Goal: Task Accomplishment & Management: Use online tool/utility

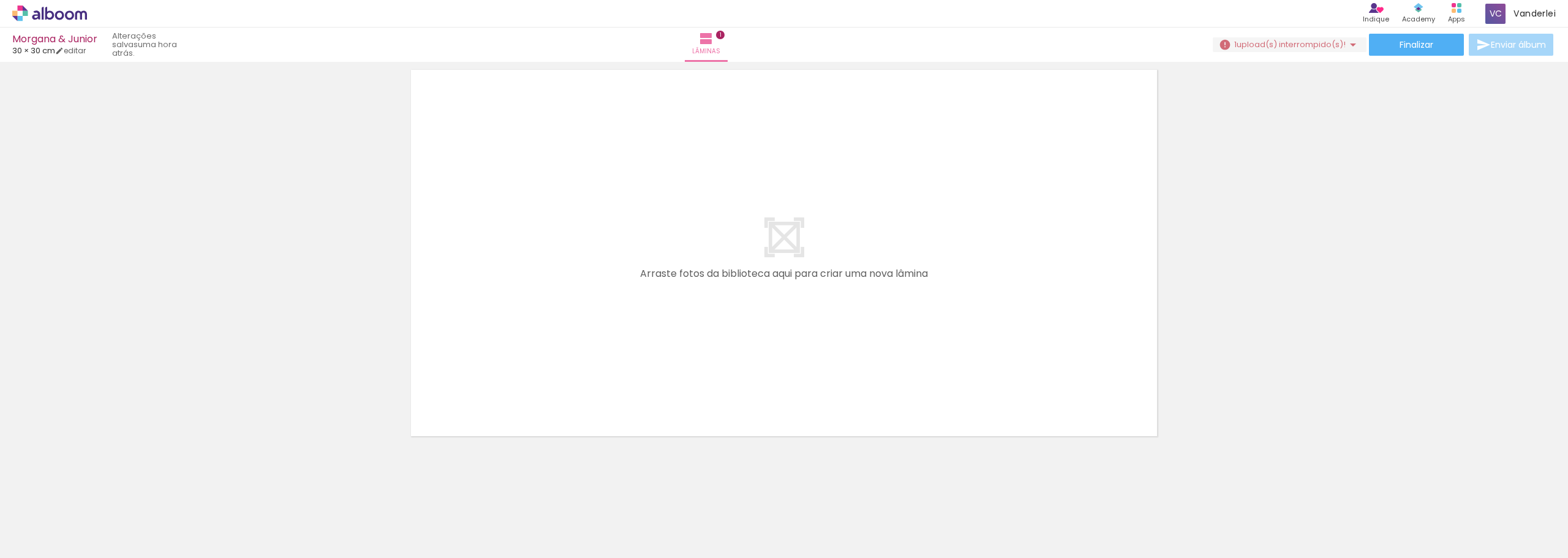
scroll to position [449, 0]
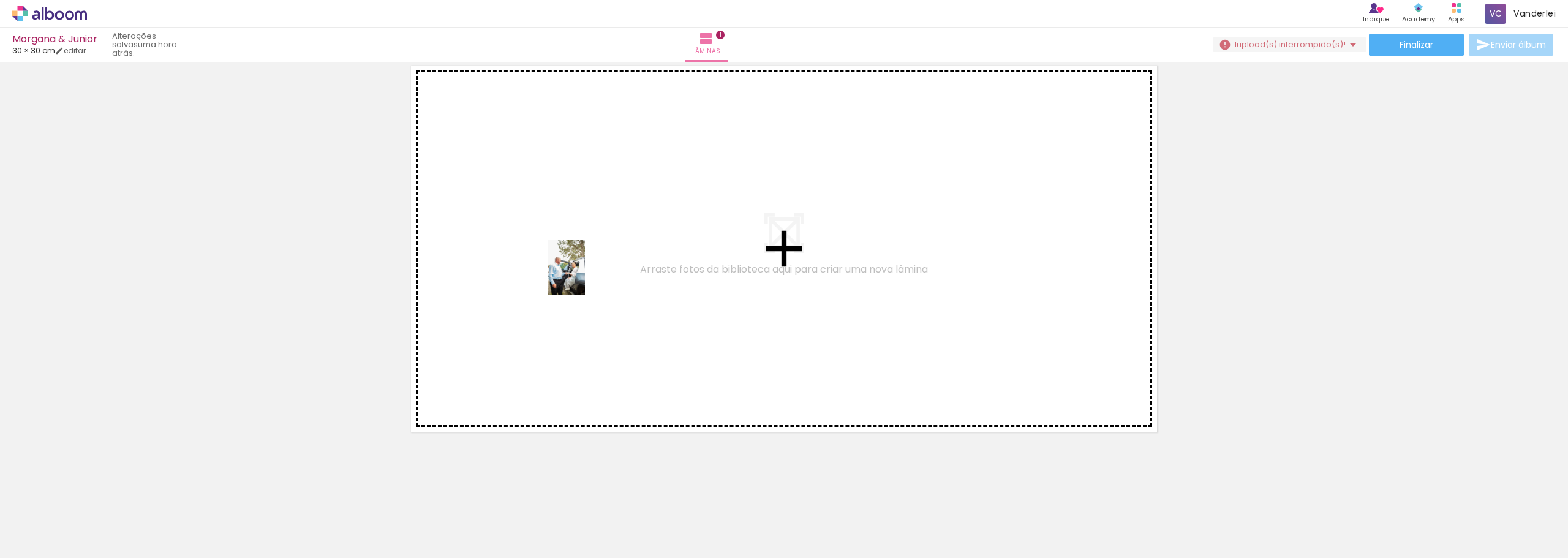
drag, startPoint x: 329, startPoint y: 515, endPoint x: 584, endPoint y: 275, distance: 350.2
click at [584, 275] on quentale-workspace at bounding box center [784, 279] width 1568 height 558
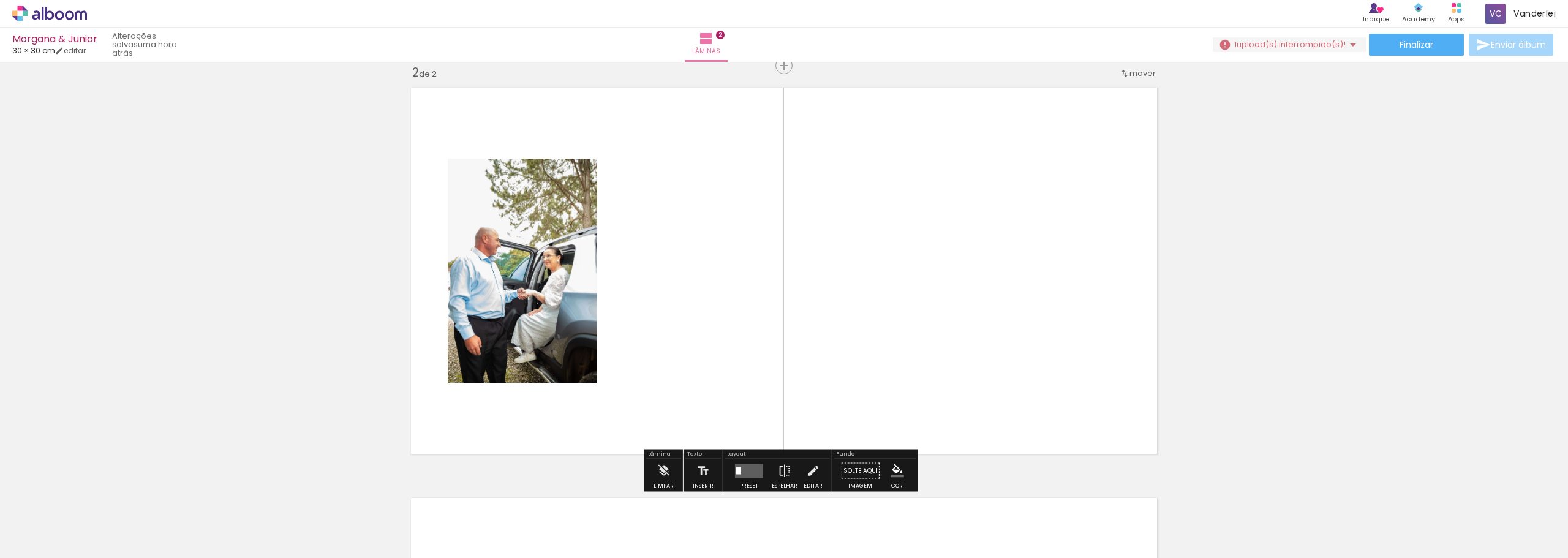
scroll to position [426, 0]
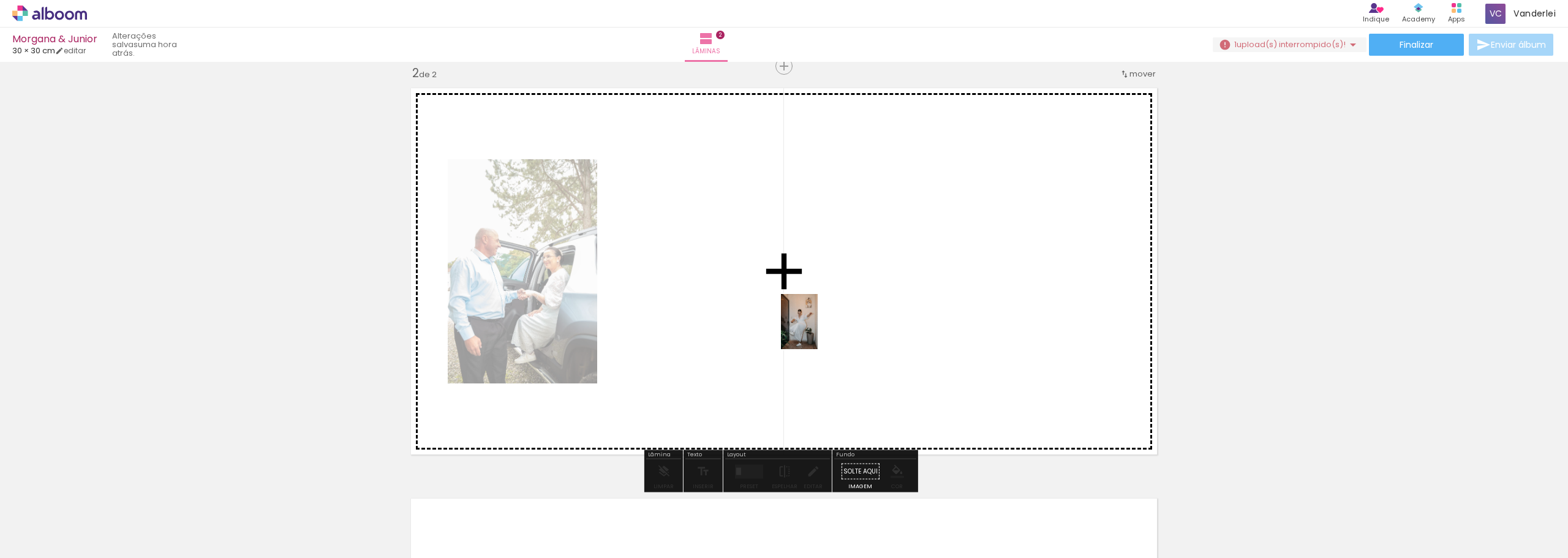
drag, startPoint x: 127, startPoint y: 517, endPoint x: 932, endPoint y: 278, distance: 839.7
click at [932, 278] on quentale-workspace at bounding box center [784, 279] width 1568 height 558
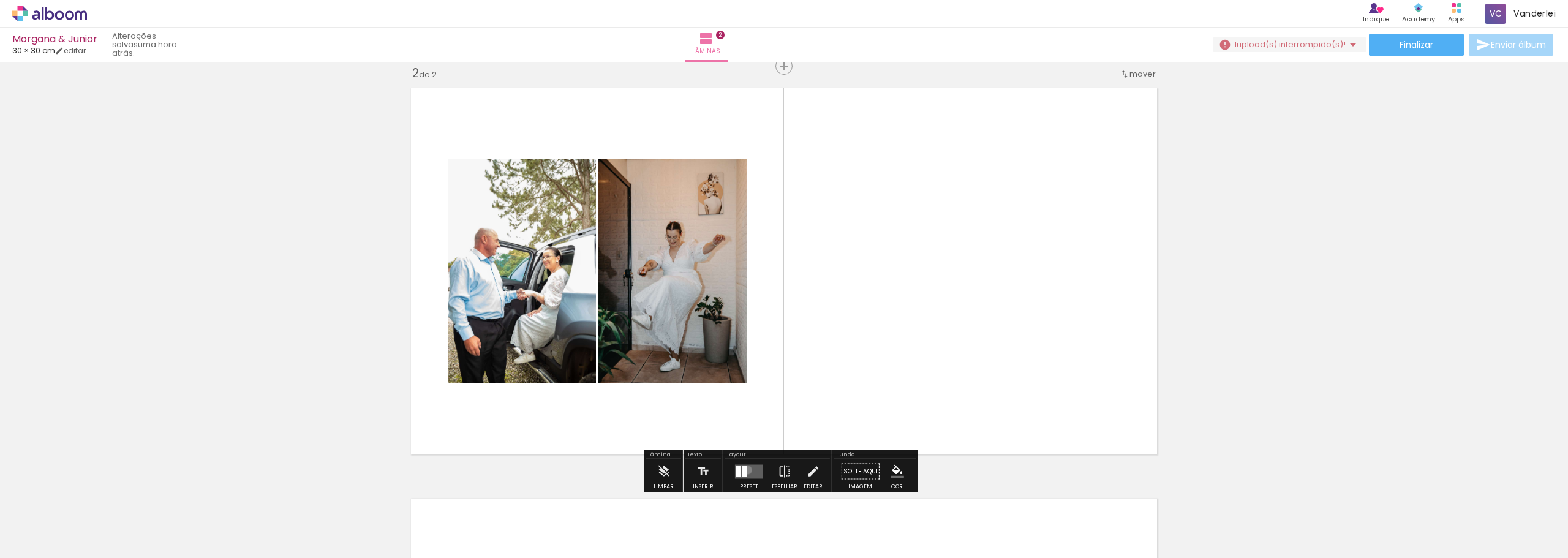
click at [745, 469] on quentale-layouter at bounding box center [748, 471] width 28 height 14
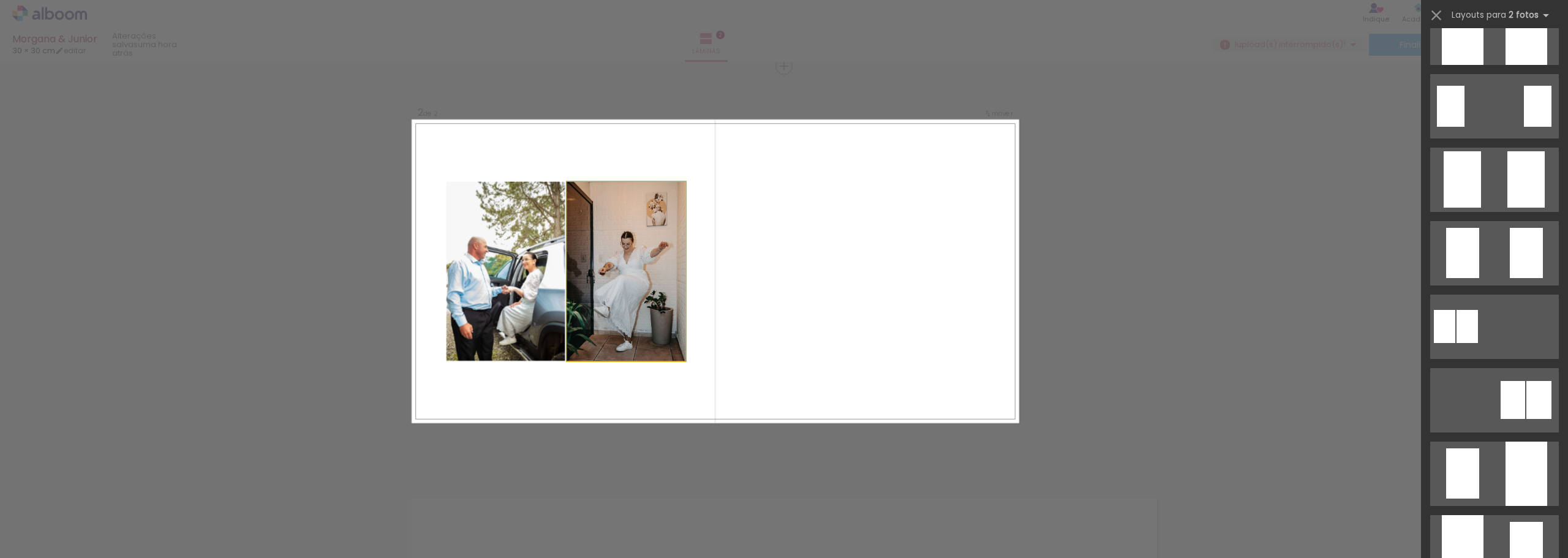
scroll to position [0, 0]
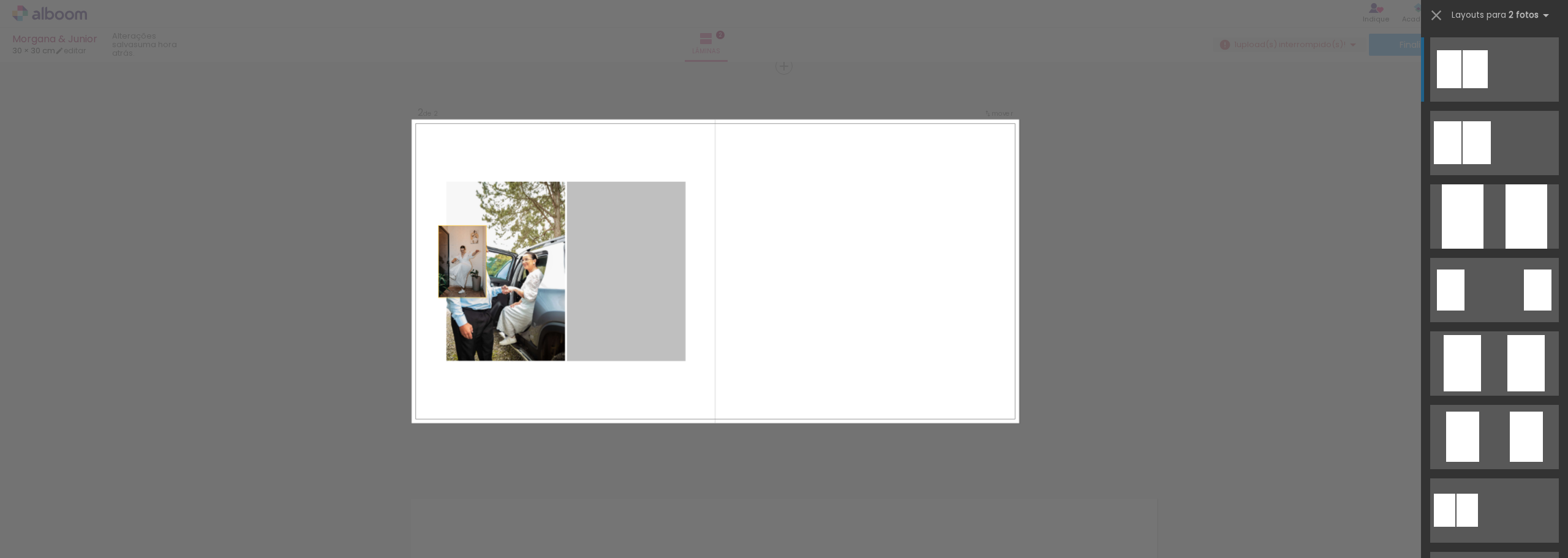
drag, startPoint x: 870, startPoint y: 232, endPoint x: 646, endPoint y: 259, distance: 225.6
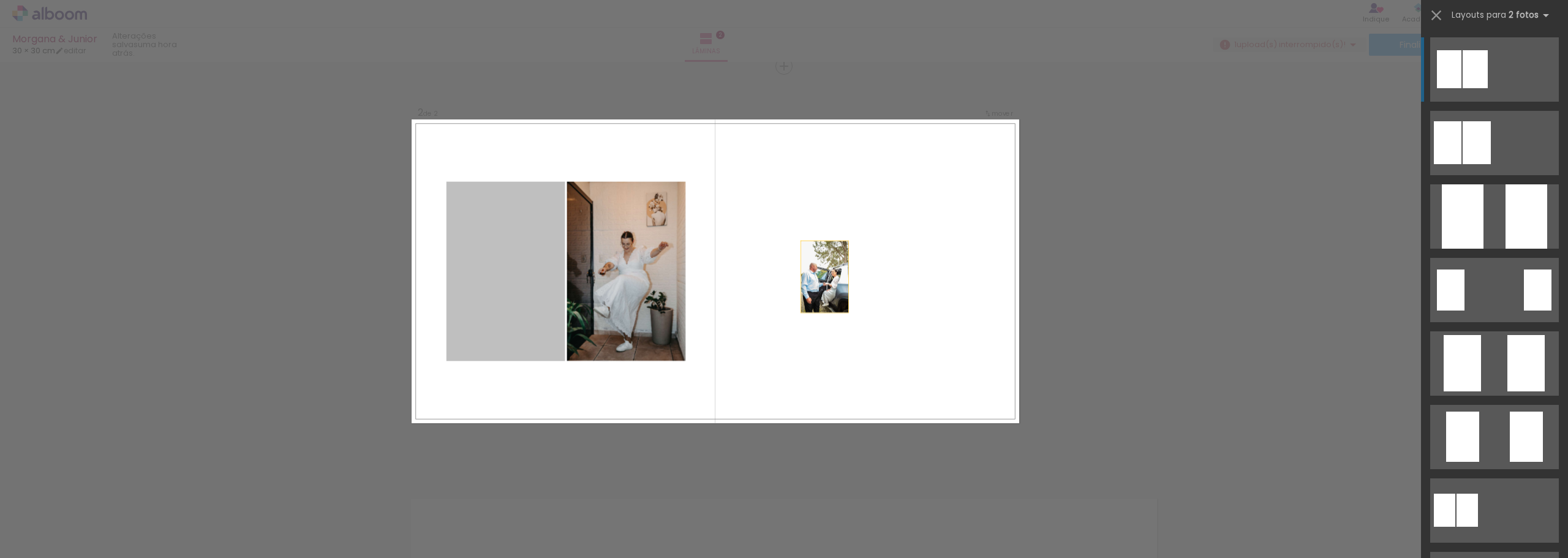
drag, startPoint x: 509, startPoint y: 259, endPoint x: 903, endPoint y: 279, distance: 394.5
click at [903, 279] on quentale-layouter at bounding box center [716, 271] width 608 height 304
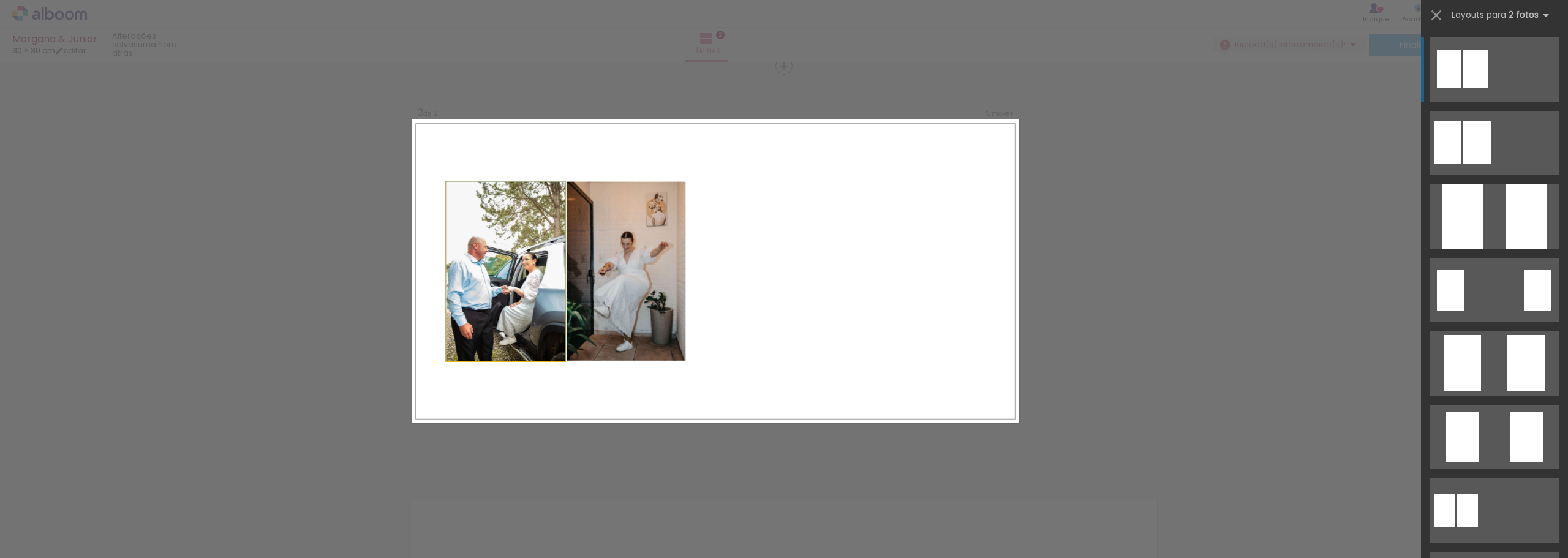
click at [515, 270] on quentale-photo at bounding box center [506, 271] width 119 height 179
drag, startPoint x: 515, startPoint y: 270, endPoint x: 877, endPoint y: 307, distance: 363.9
click at [883, 306] on quentale-layouter at bounding box center [716, 271] width 608 height 304
click at [508, 297] on quentale-photo at bounding box center [506, 271] width 119 height 179
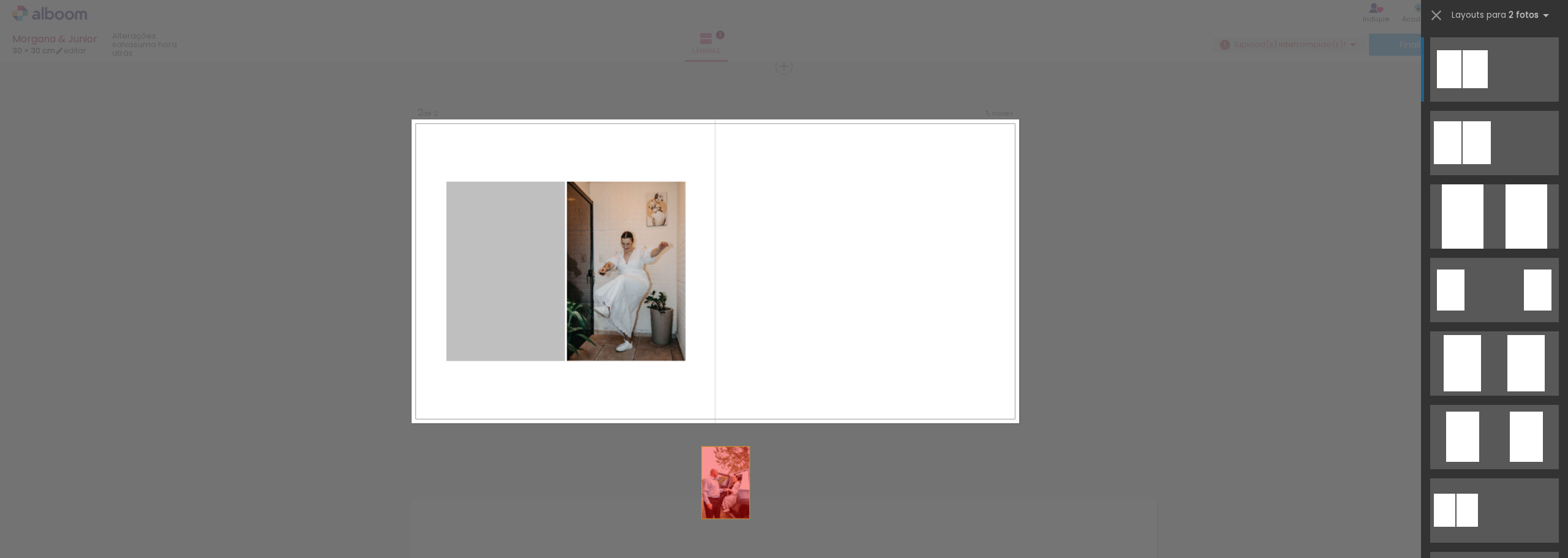
drag, startPoint x: 510, startPoint y: 291, endPoint x: 776, endPoint y: 535, distance: 361.0
click at [776, 535] on quentale-workspace at bounding box center [784, 279] width 1568 height 558
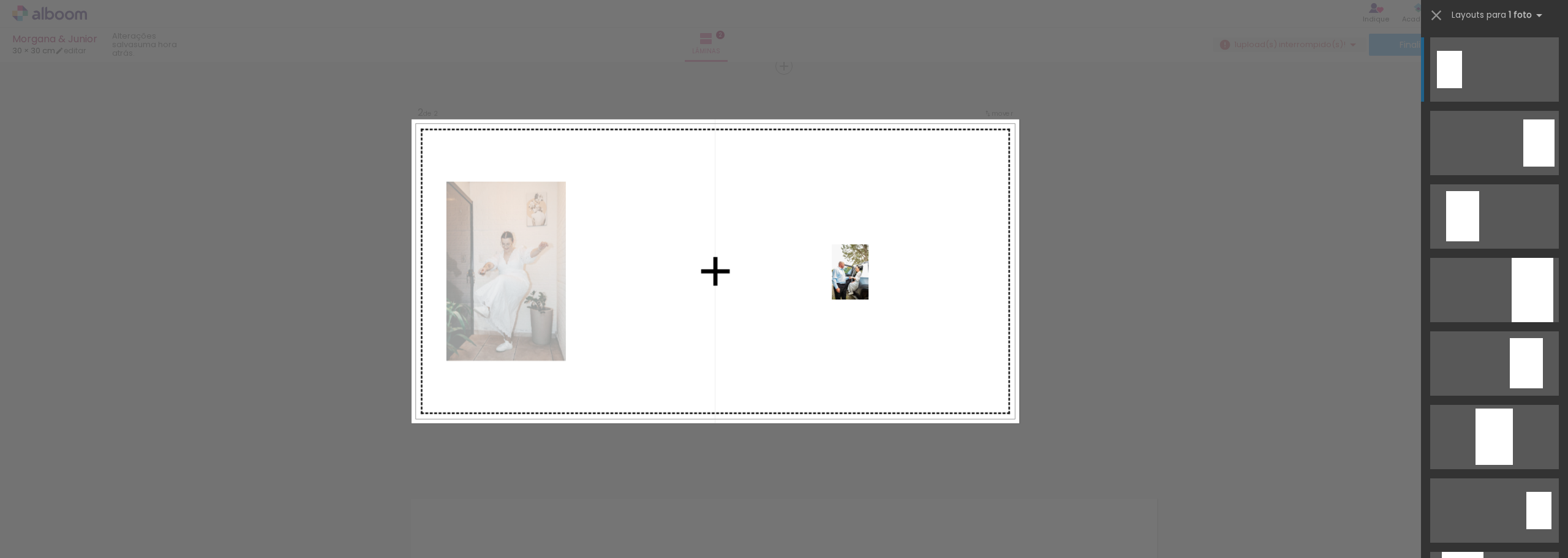
drag, startPoint x: 328, startPoint y: 528, endPoint x: 869, endPoint y: 281, distance: 594.7
click at [869, 281] on quentale-workspace at bounding box center [784, 279] width 1568 height 558
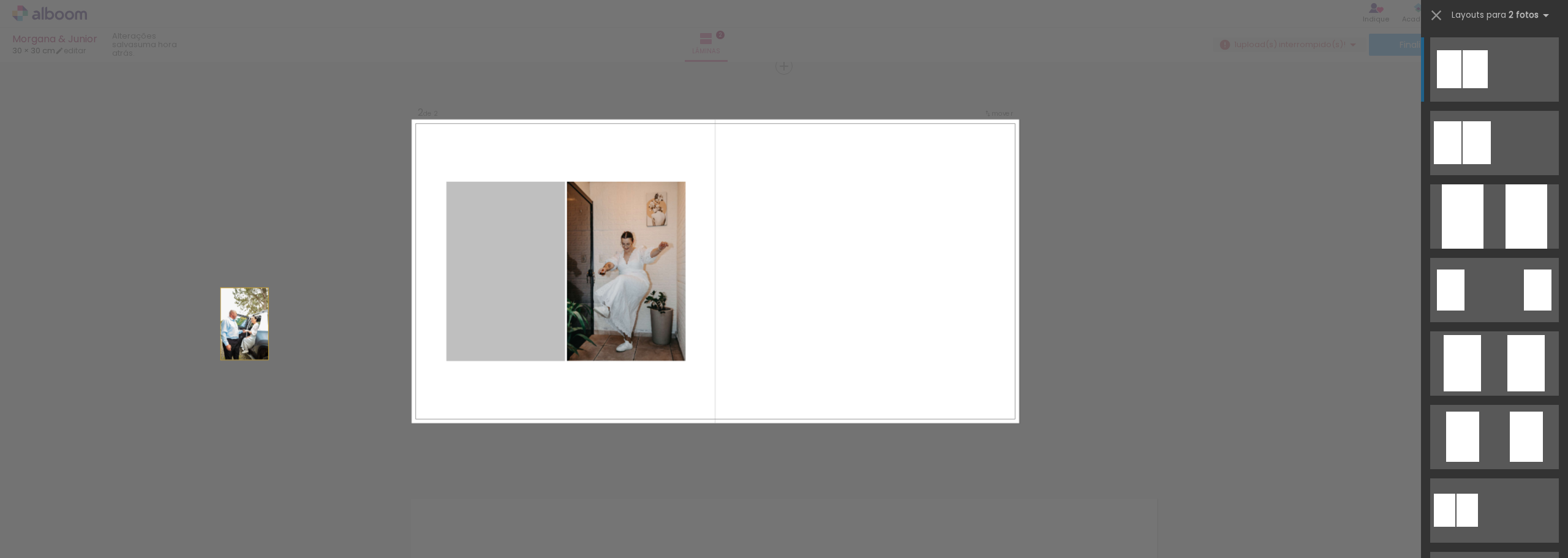
drag, startPoint x: 541, startPoint y: 287, endPoint x: 204, endPoint y: 333, distance: 340.1
click at [175, 336] on div "Inserir lâmina 1 de 2 Inserir lâmina 2 de 2 Confirmar Cancelar" at bounding box center [784, 265] width 1568 height 1260
drag, startPoint x: 518, startPoint y: 263, endPoint x: 110, endPoint y: 350, distance: 417.2
click at [113, 351] on div "Inserir lâmina 1 de 2 Inserir lâmina 2 de 2 Confirmar Cancelar" at bounding box center [784, 265] width 1568 height 1260
drag, startPoint x: 489, startPoint y: 295, endPoint x: 447, endPoint y: 565, distance: 273.2
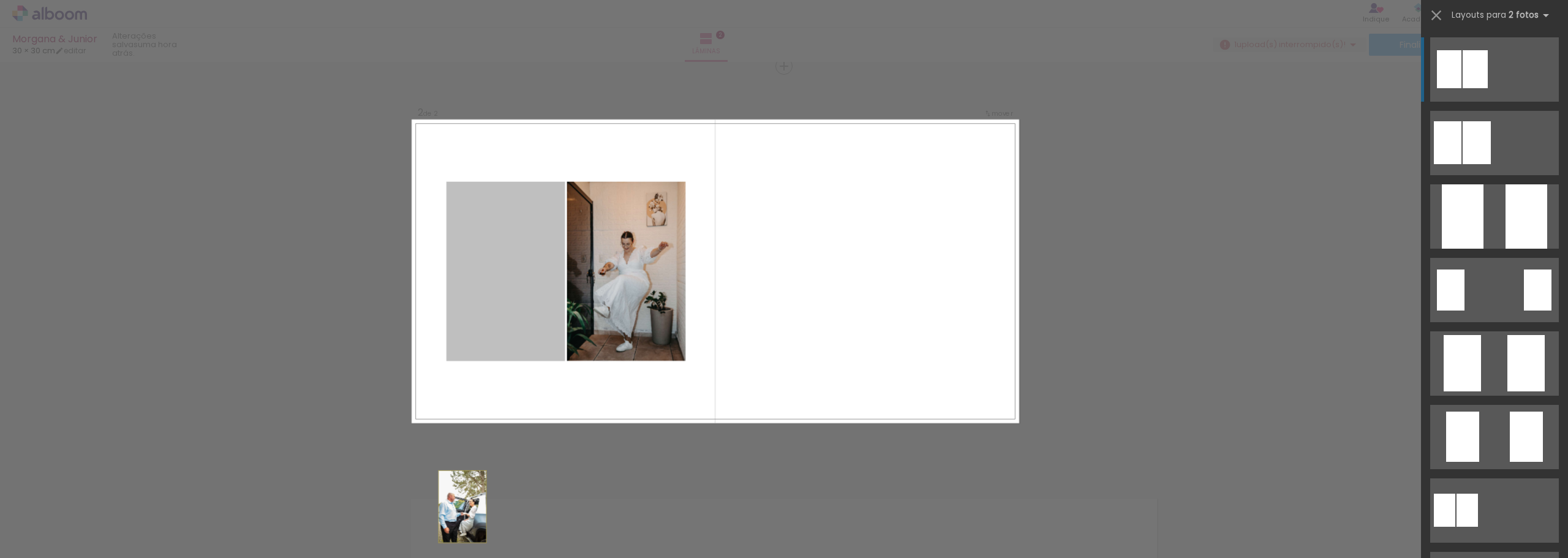
click at [447, 557] on html "link( href="../../bower_components/polymer/polymer.html" rel="import" ) picture…" at bounding box center [784, 279] width 1568 height 558
drag, startPoint x: 508, startPoint y: 278, endPoint x: 167, endPoint y: 519, distance: 417.6
click at [162, 527] on quentale-workspace at bounding box center [784, 279] width 1568 height 558
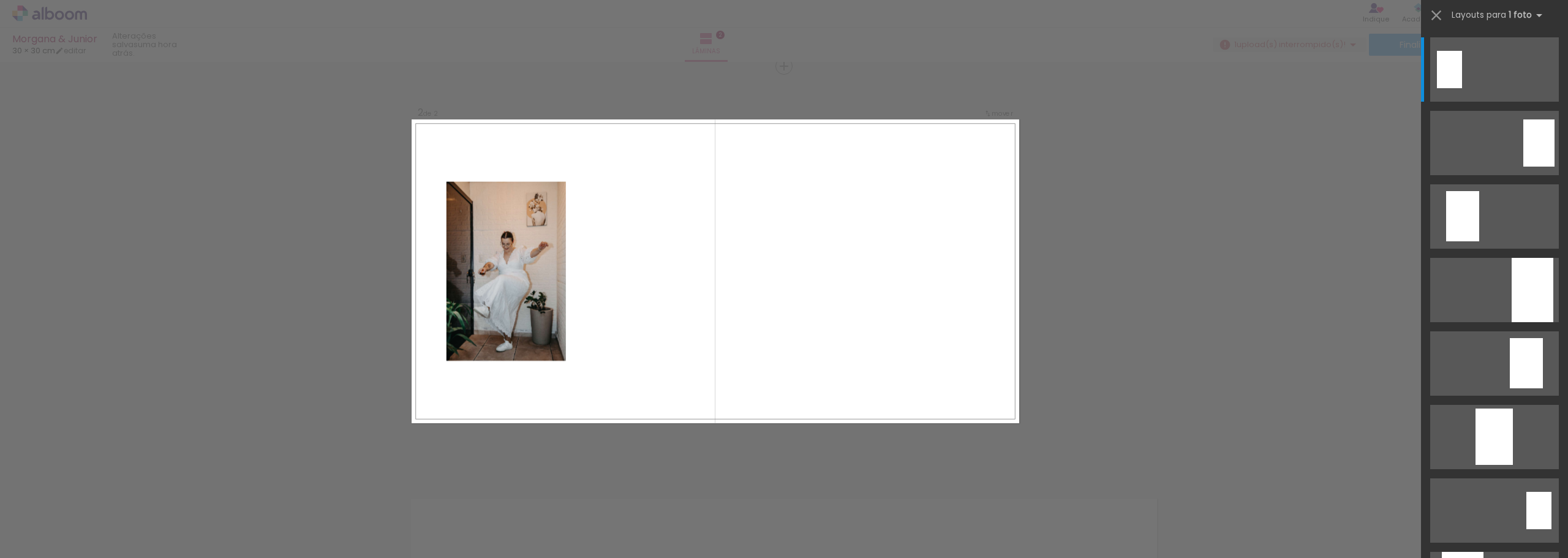
click at [131, 518] on div at bounding box center [122, 516] width 41 height 61
click at [141, 520] on div at bounding box center [122, 516] width 37 height 55
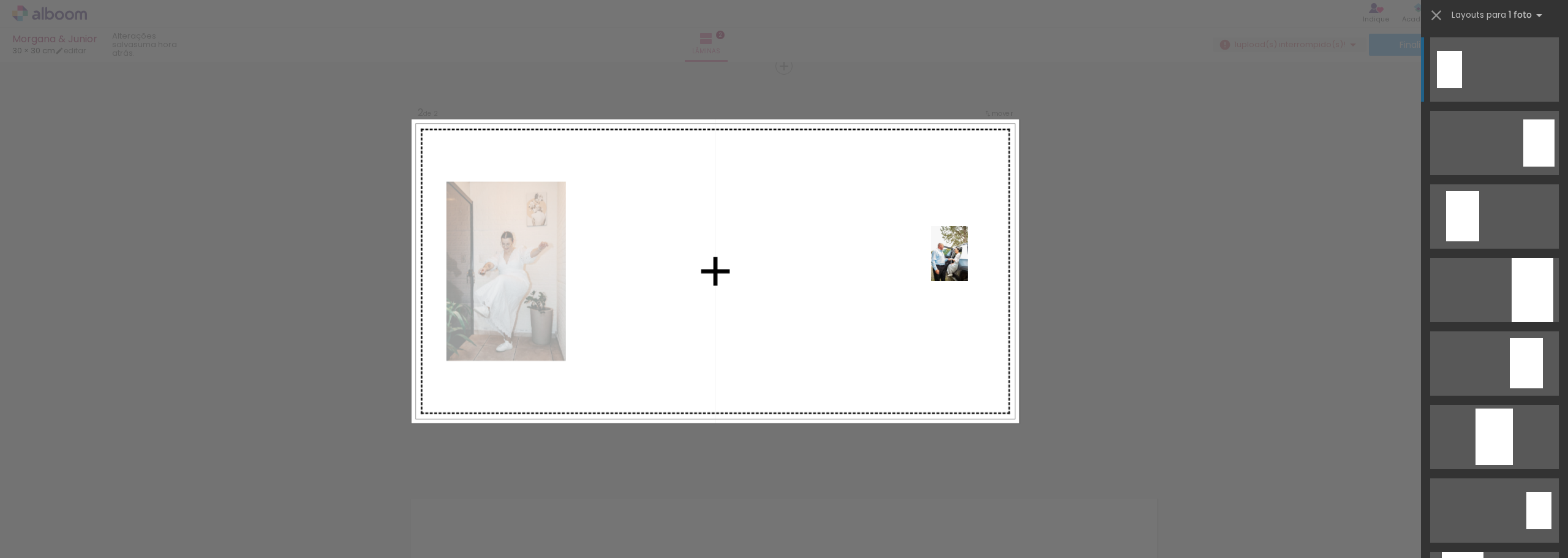
drag, startPoint x: 332, startPoint y: 519, endPoint x: 968, endPoint y: 262, distance: 686.0
click at [968, 262] on quentale-workspace at bounding box center [784, 279] width 1568 height 558
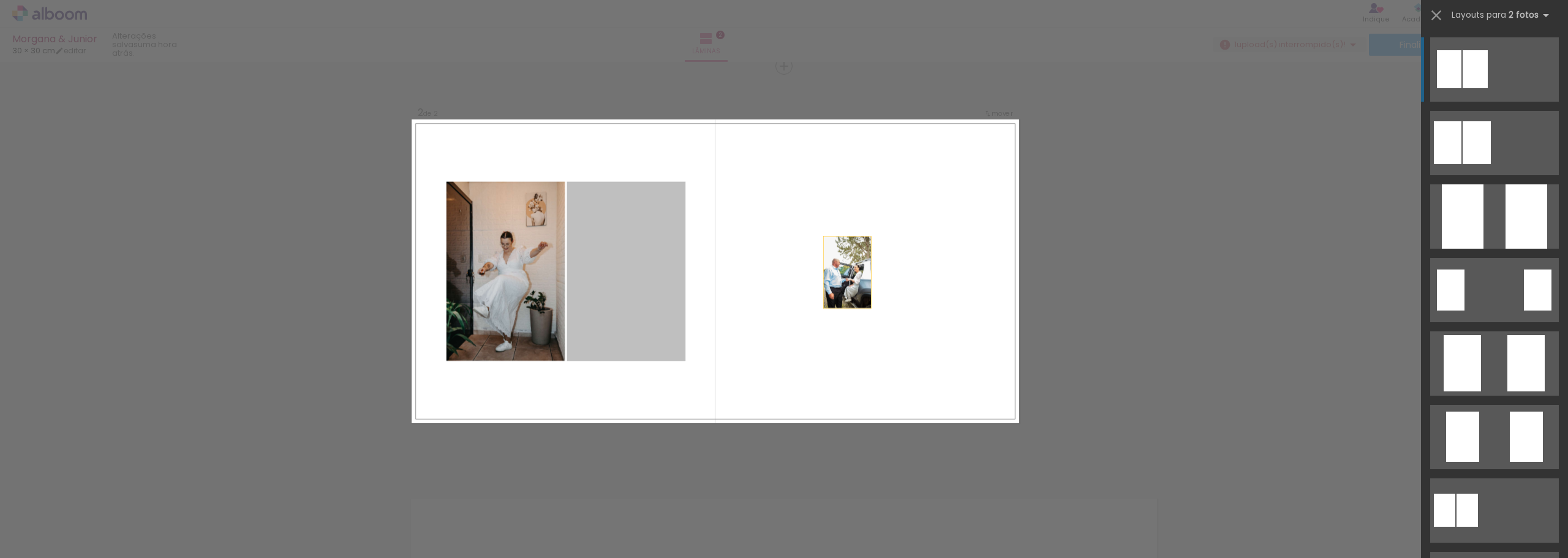
drag, startPoint x: 624, startPoint y: 288, endPoint x: 904, endPoint y: 271, distance: 280.5
click at [904, 271] on quentale-layouter at bounding box center [716, 271] width 608 height 304
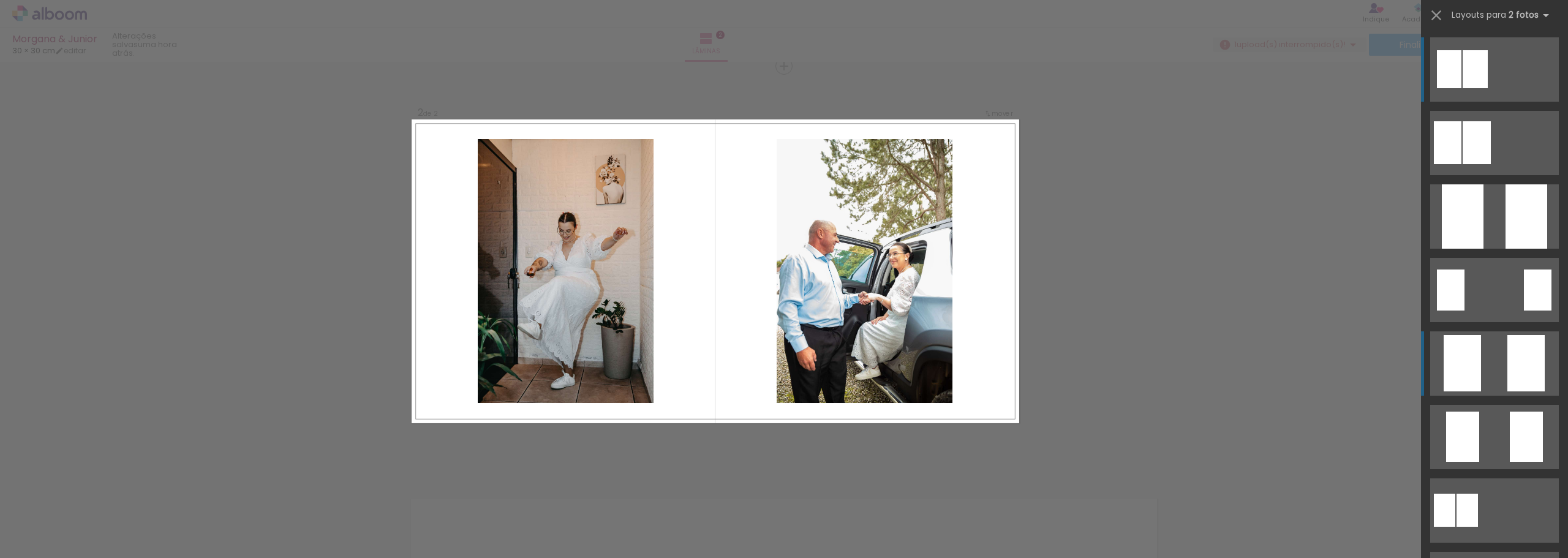
click at [1487, 88] on div at bounding box center [1476, 70] width 25 height 38
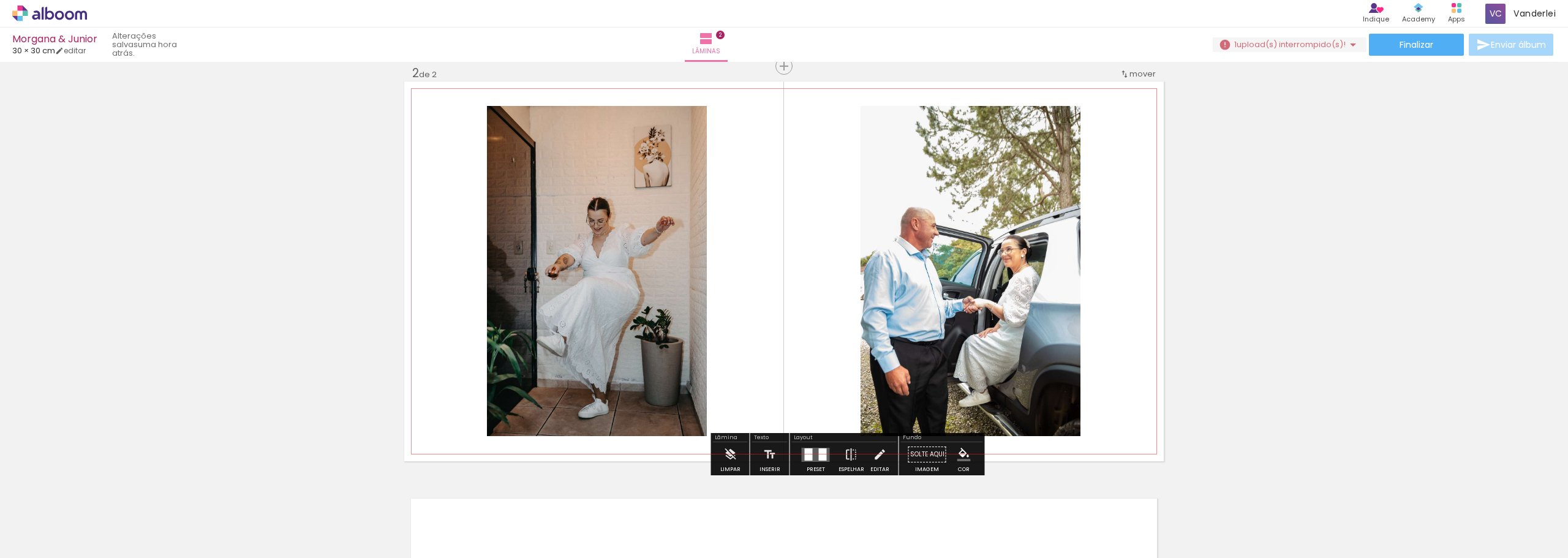
click at [819, 456] on div at bounding box center [822, 455] width 8 height 13
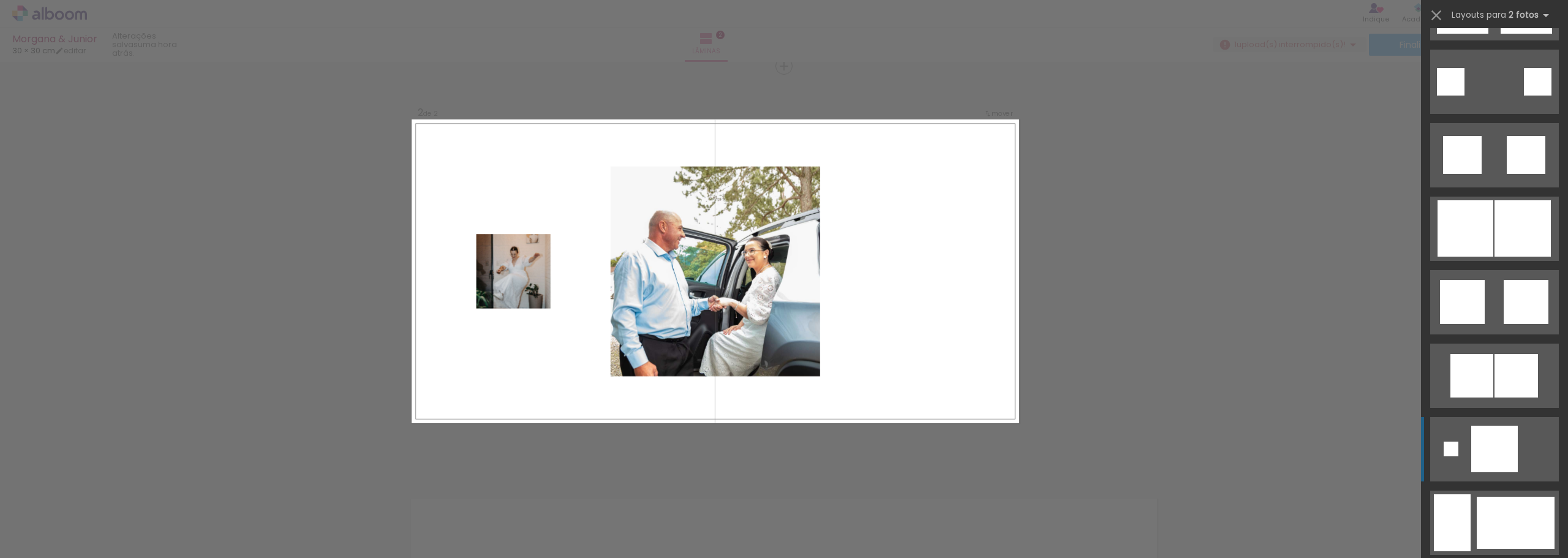
scroll to position [1518, 0]
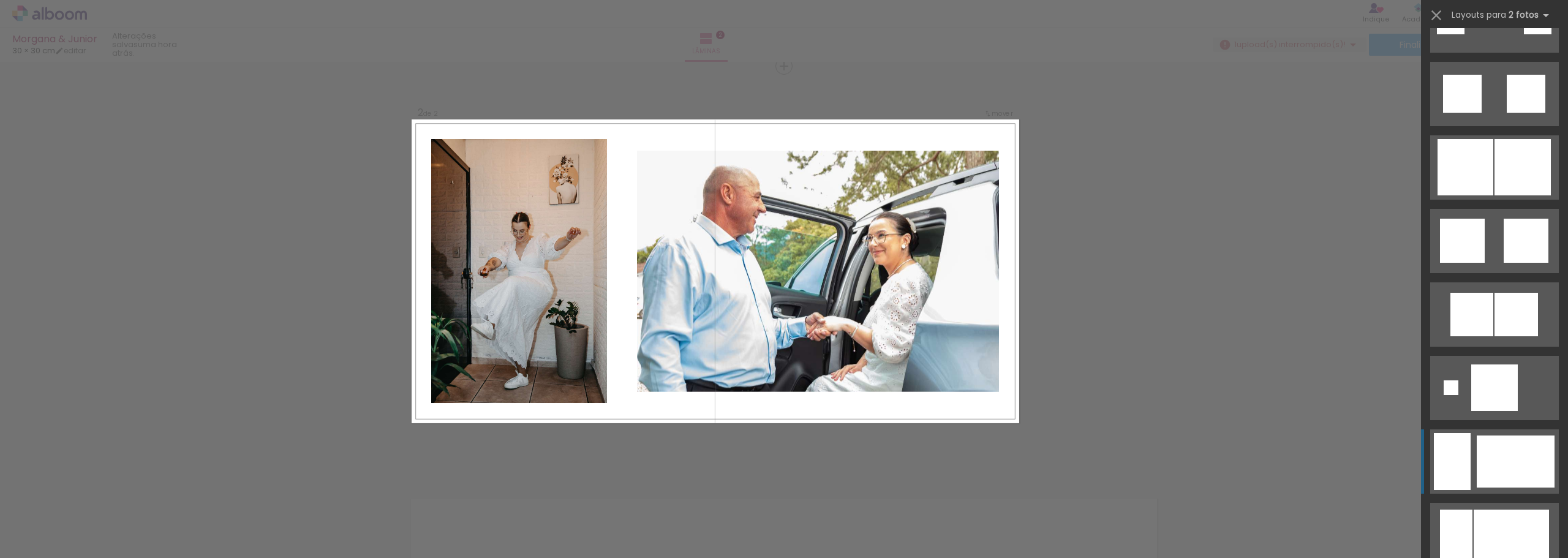
click at [1506, 411] on div at bounding box center [1494, 387] width 46 height 46
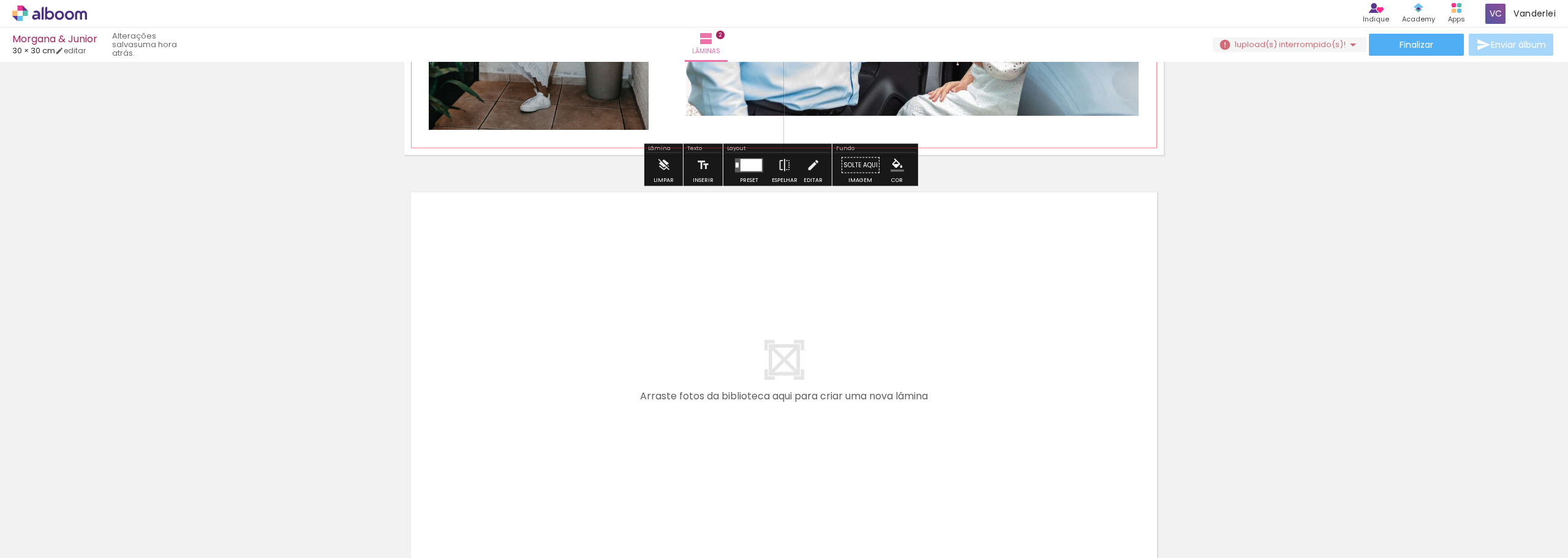
scroll to position [793, 0]
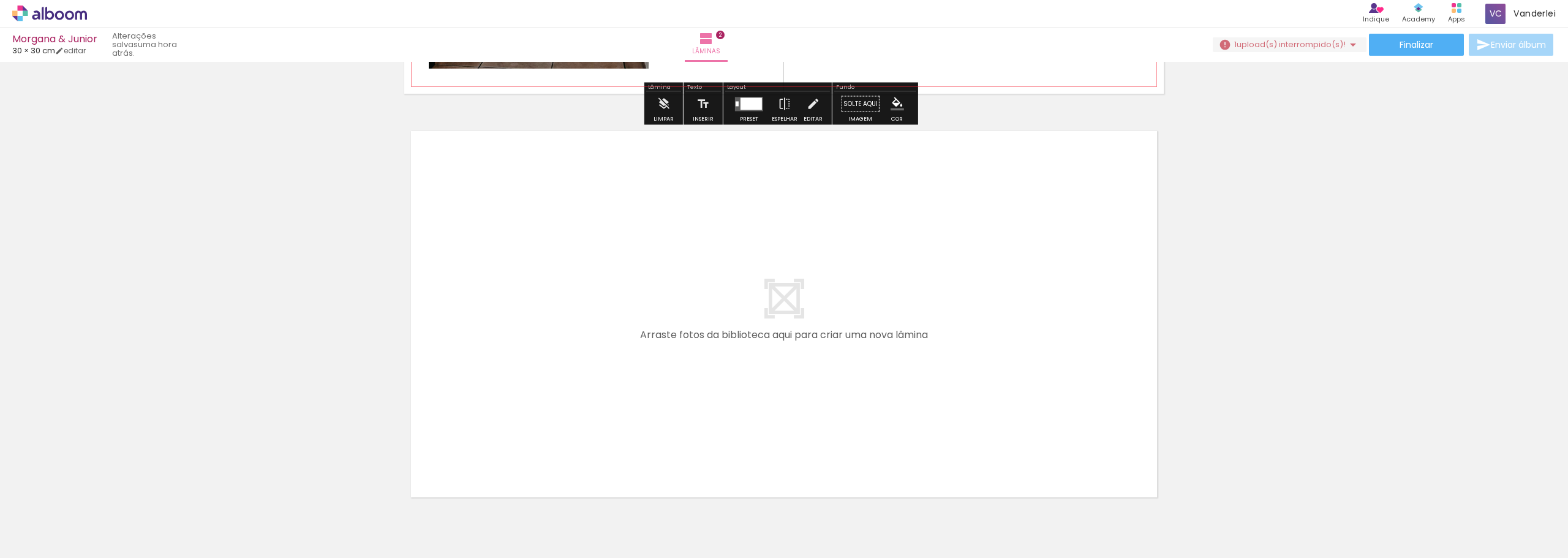
click at [944, 331] on quentale-layouter at bounding box center [784, 314] width 759 height 380
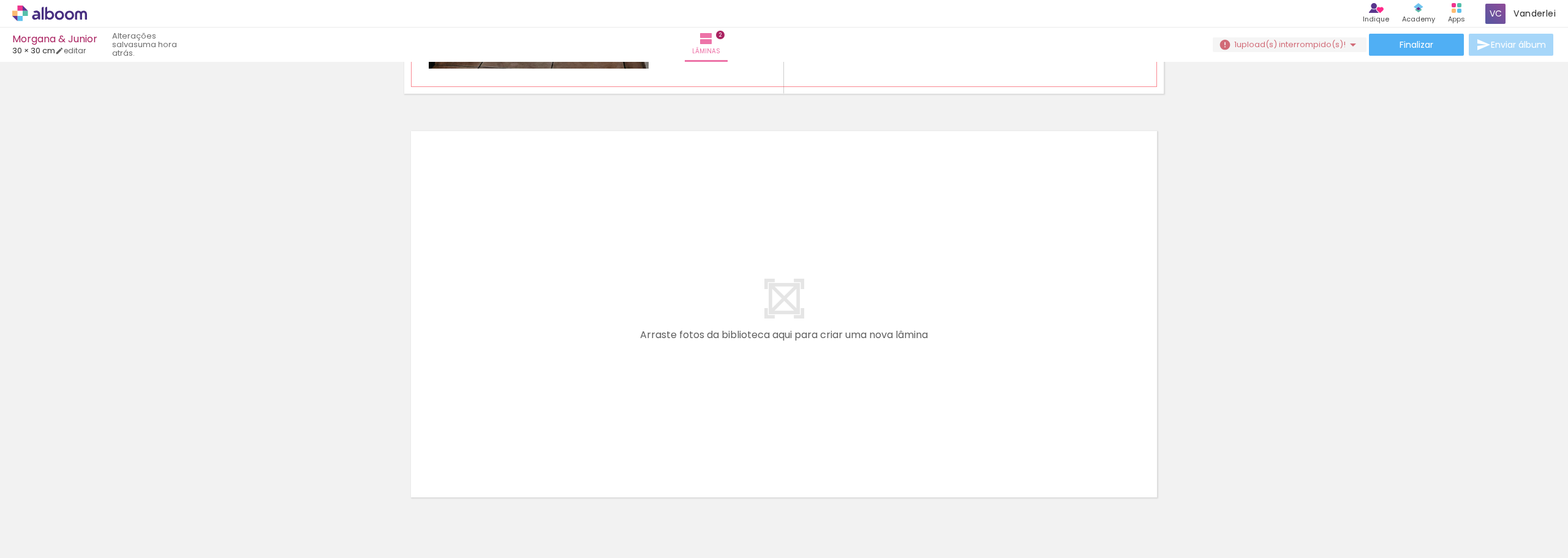
click at [141, 515] on div at bounding box center [122, 516] width 37 height 55
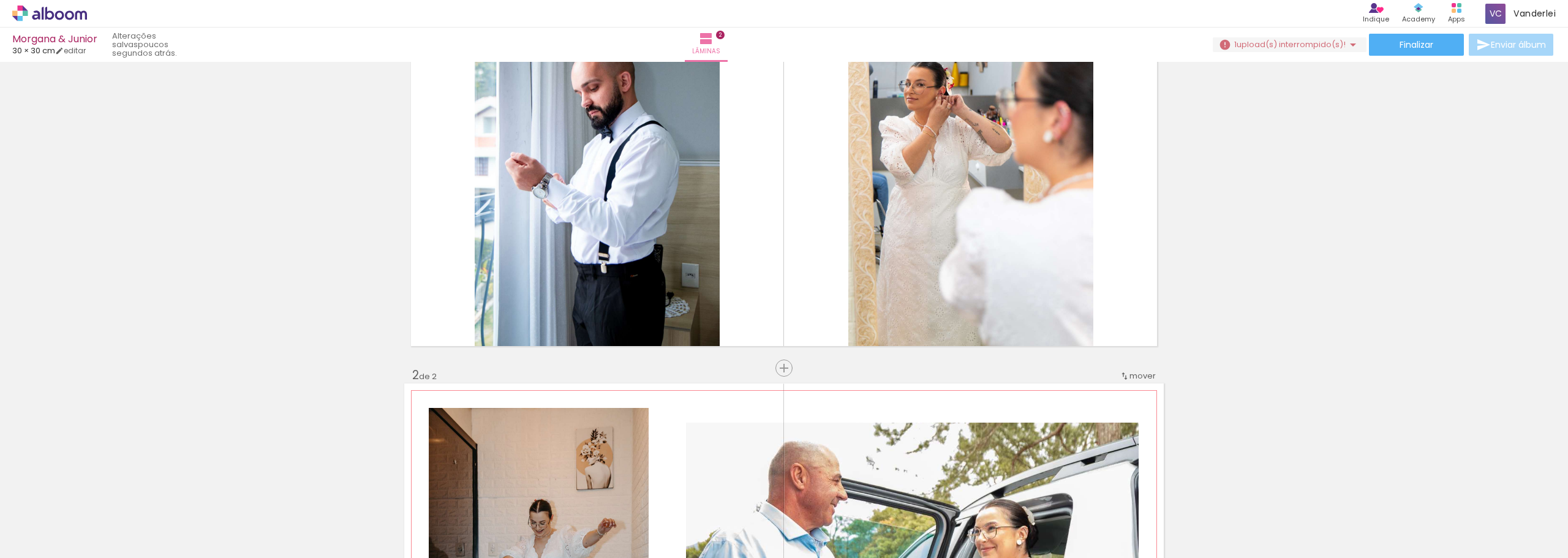
scroll to position [0, 0]
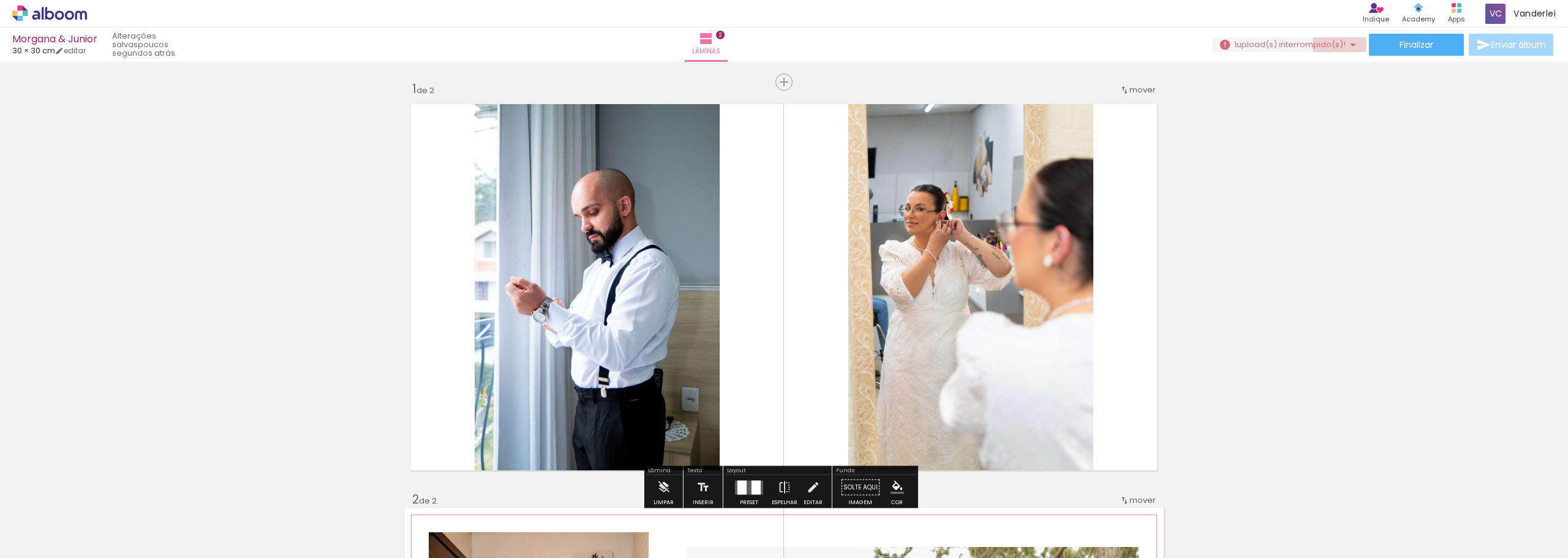
click at [1345, 44] on iron-icon at bounding box center [1353, 44] width 14 height 14
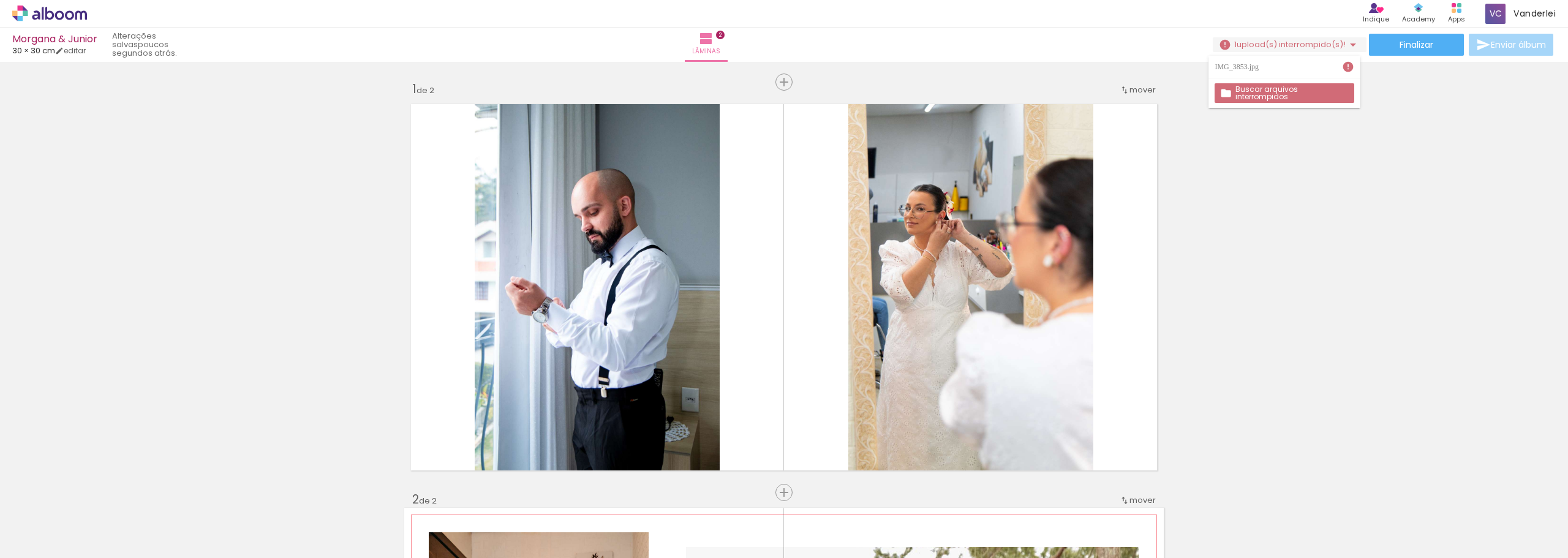
click at [1311, 98] on paper-button "Buscar arquivos interrompidos" at bounding box center [1284, 93] width 139 height 20
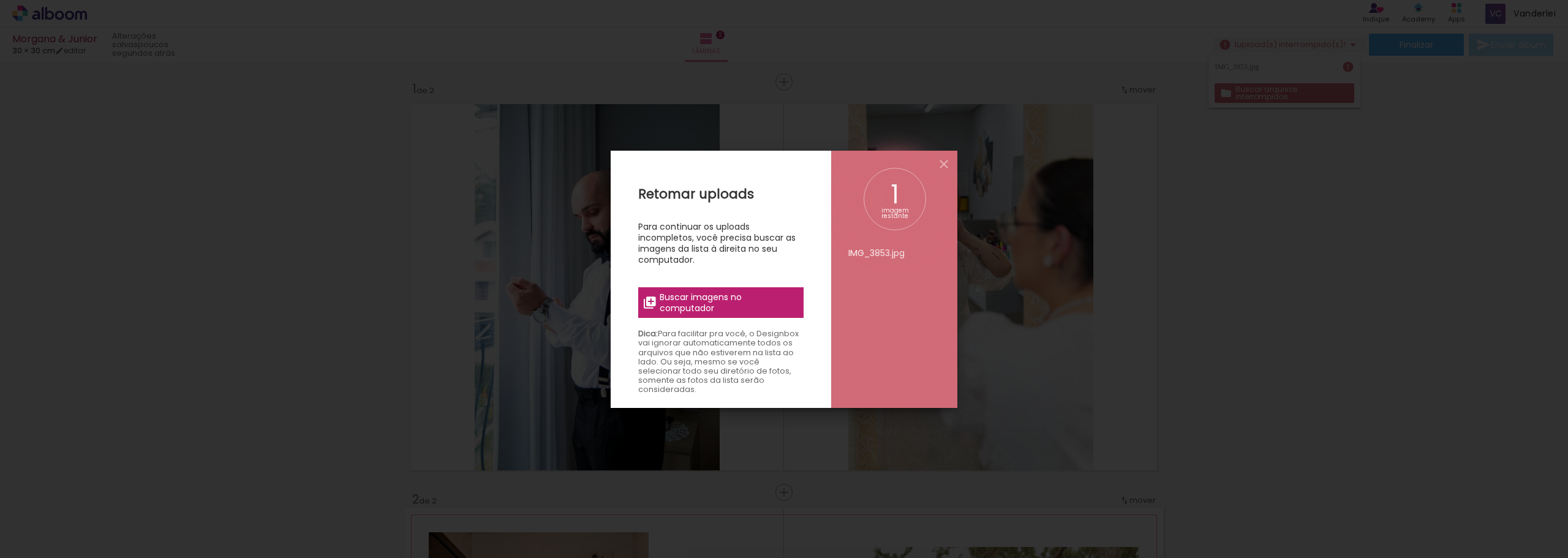
click at [698, 308] on span "Buscar imagens no computador" at bounding box center [727, 302] width 137 height 22
click at [0, 0] on input "file" at bounding box center [0, 0] width 0 height 0
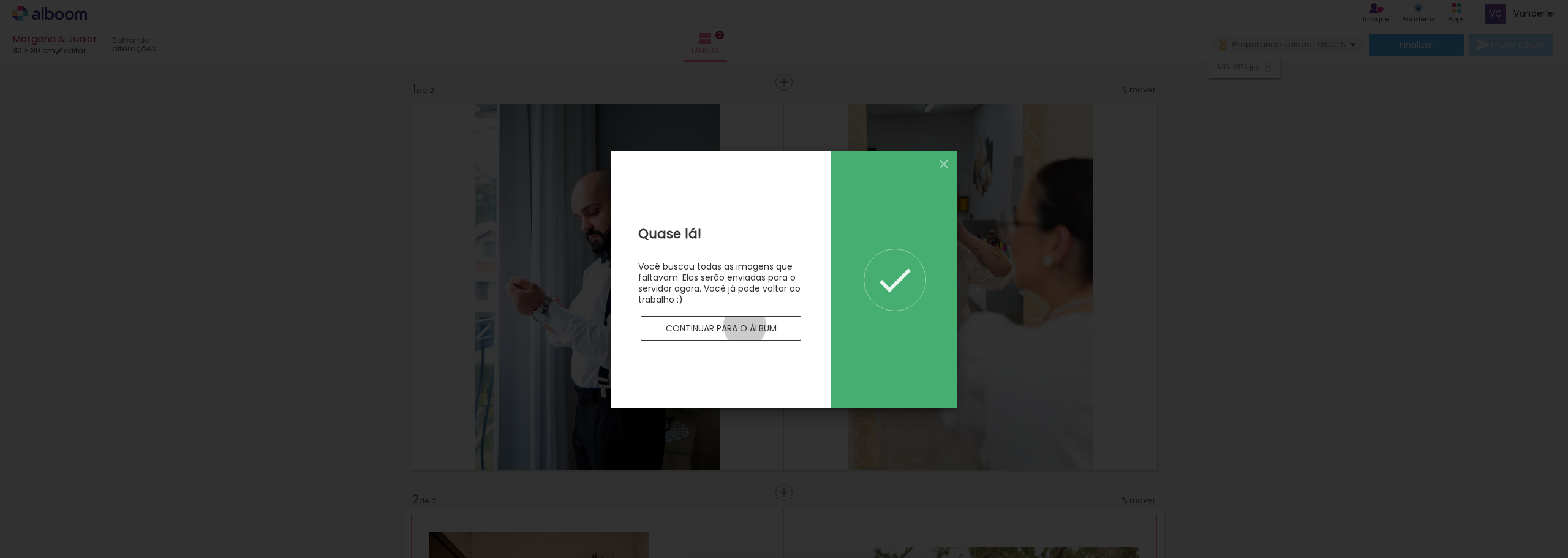
click at [0, 0] on slot "Continuar para o álbum" at bounding box center [0, 0] width 0 height 0
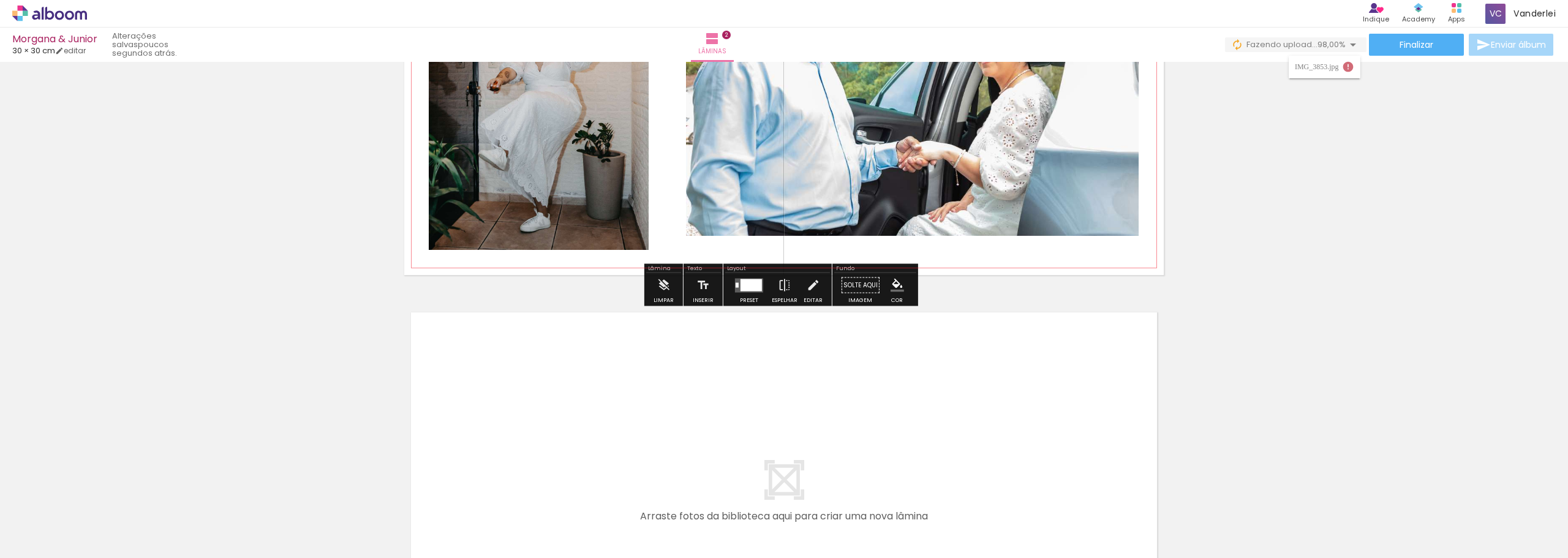
scroll to position [734, 0]
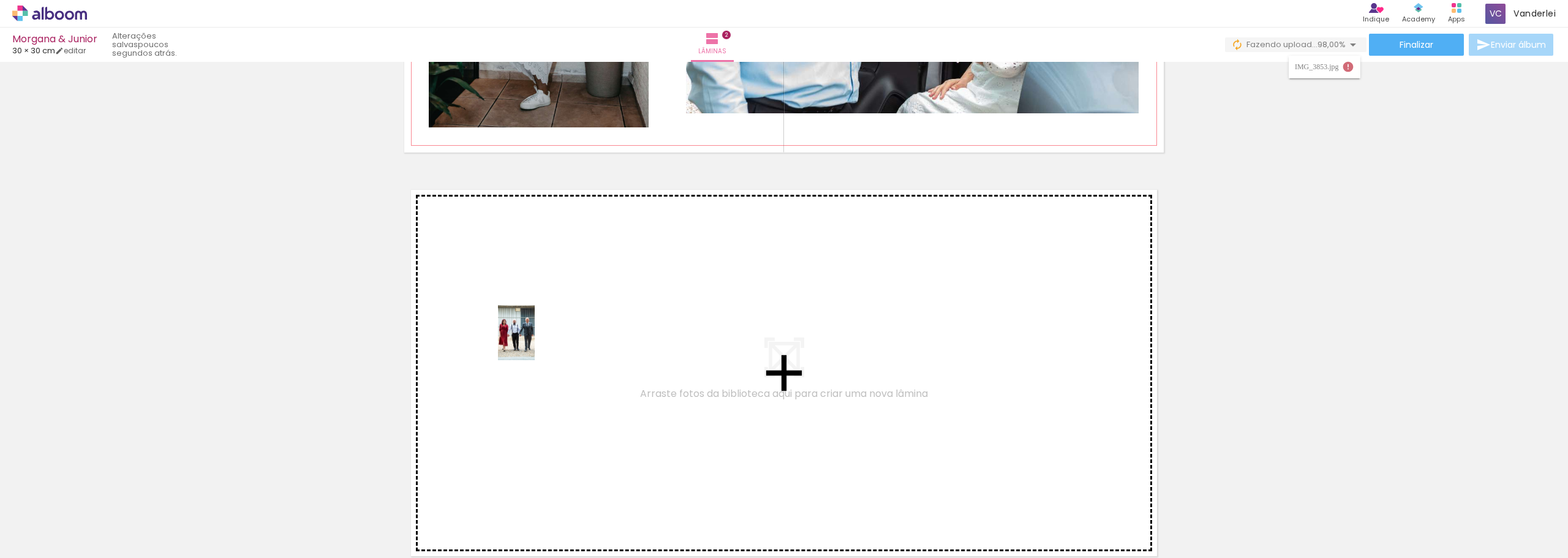
drag, startPoint x: 392, startPoint y: 524, endPoint x: 536, endPoint y: 342, distance: 232.1
click at [536, 342] on quentale-workspace at bounding box center [784, 279] width 1568 height 558
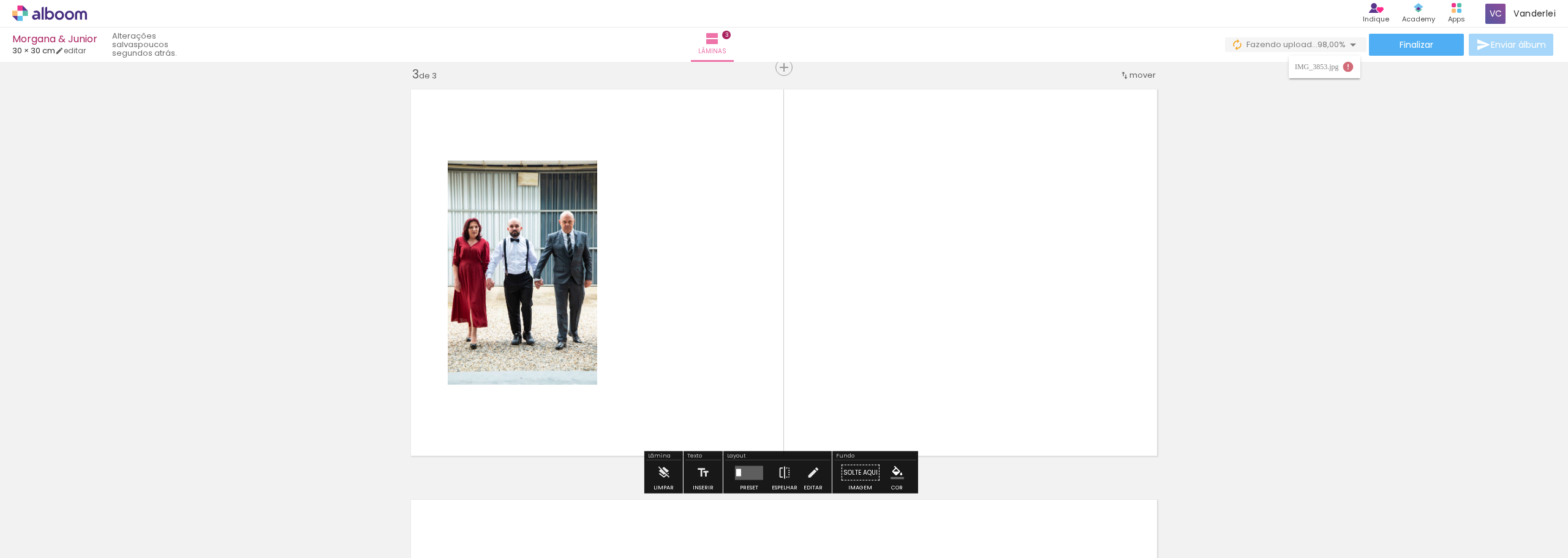
scroll to position [837, 0]
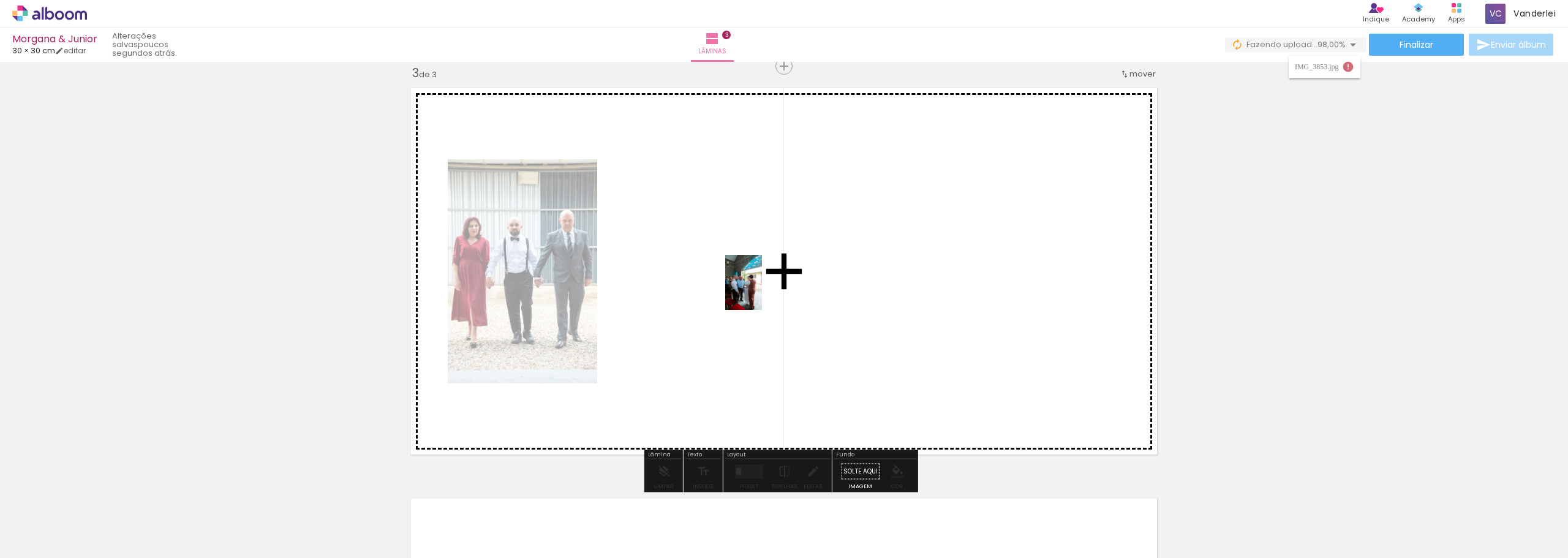
drag, startPoint x: 556, startPoint y: 516, endPoint x: 762, endPoint y: 289, distance: 306.5
click at [762, 289] on quentale-workspace at bounding box center [784, 279] width 1568 height 558
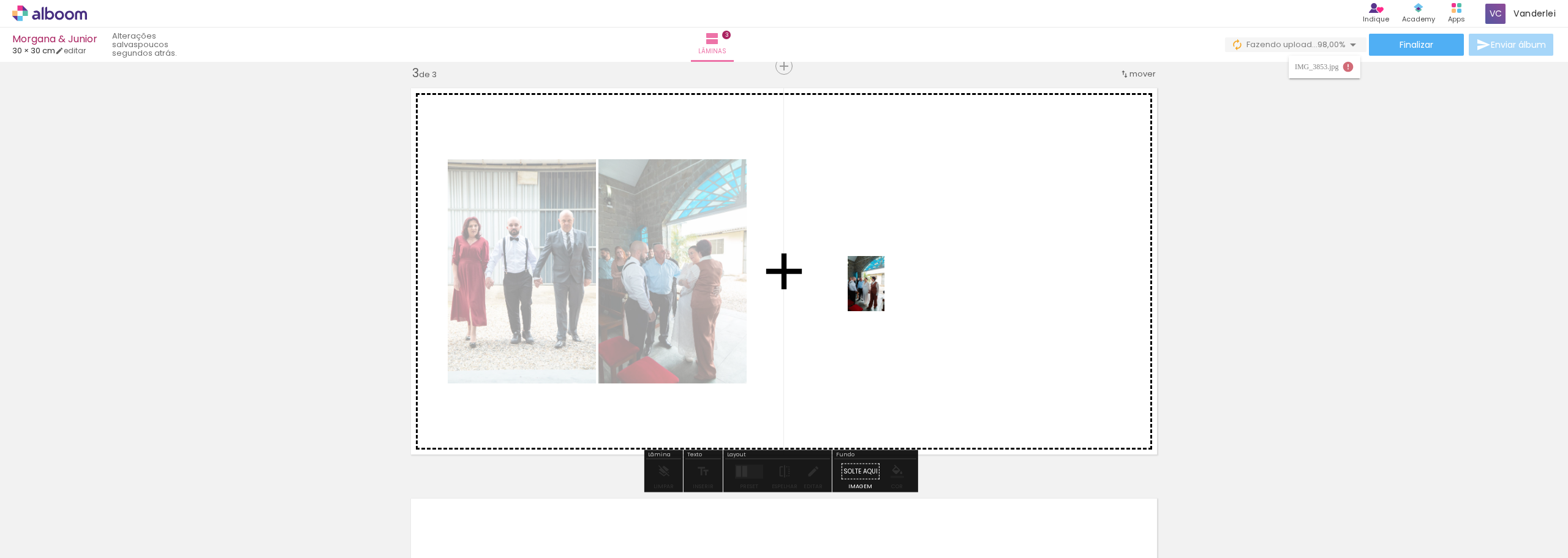
drag, startPoint x: 615, startPoint y: 456, endPoint x: 889, endPoint y: 289, distance: 320.9
click at [889, 289] on quentale-workspace at bounding box center [784, 279] width 1568 height 558
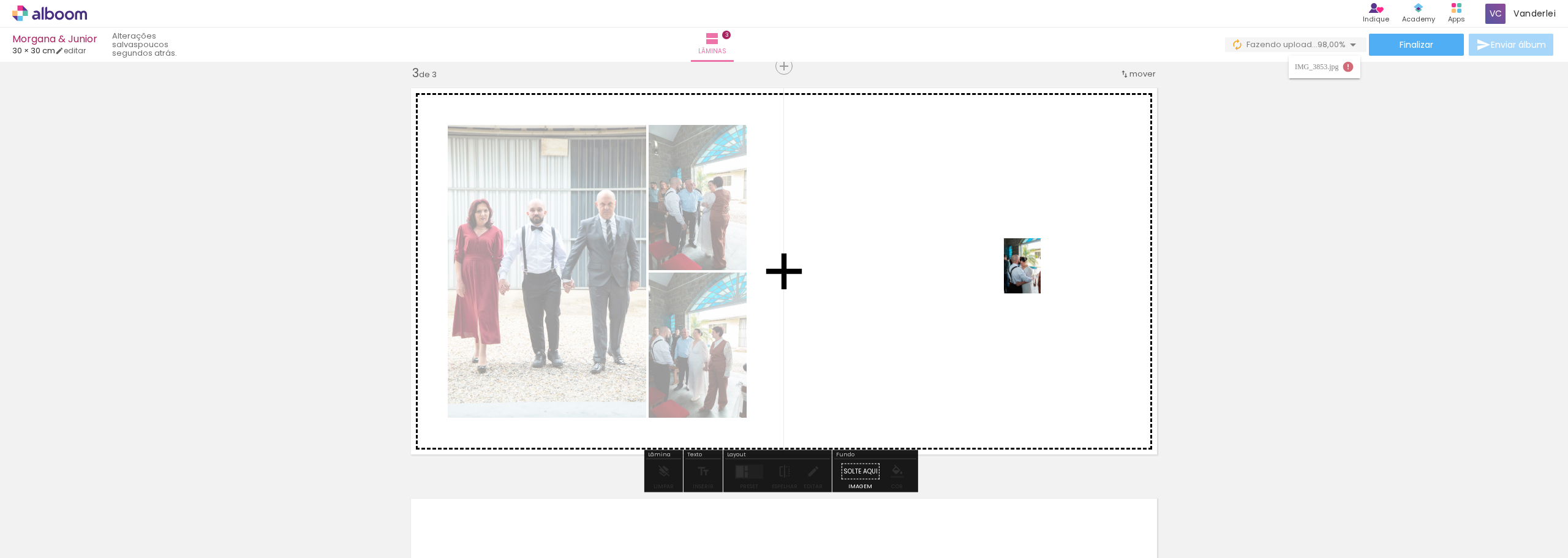
drag, startPoint x: 603, startPoint y: 525, endPoint x: 1041, endPoint y: 275, distance: 504.3
click at [1041, 275] on quentale-workspace at bounding box center [784, 279] width 1568 height 558
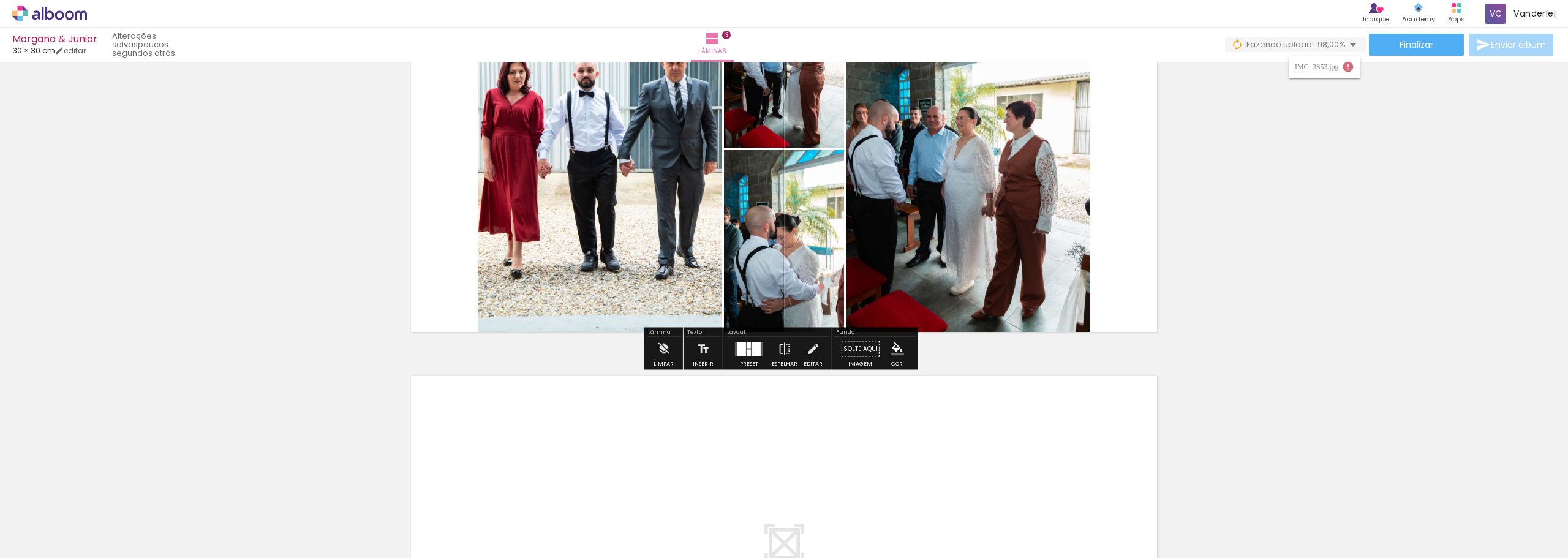
scroll to position [897, 0]
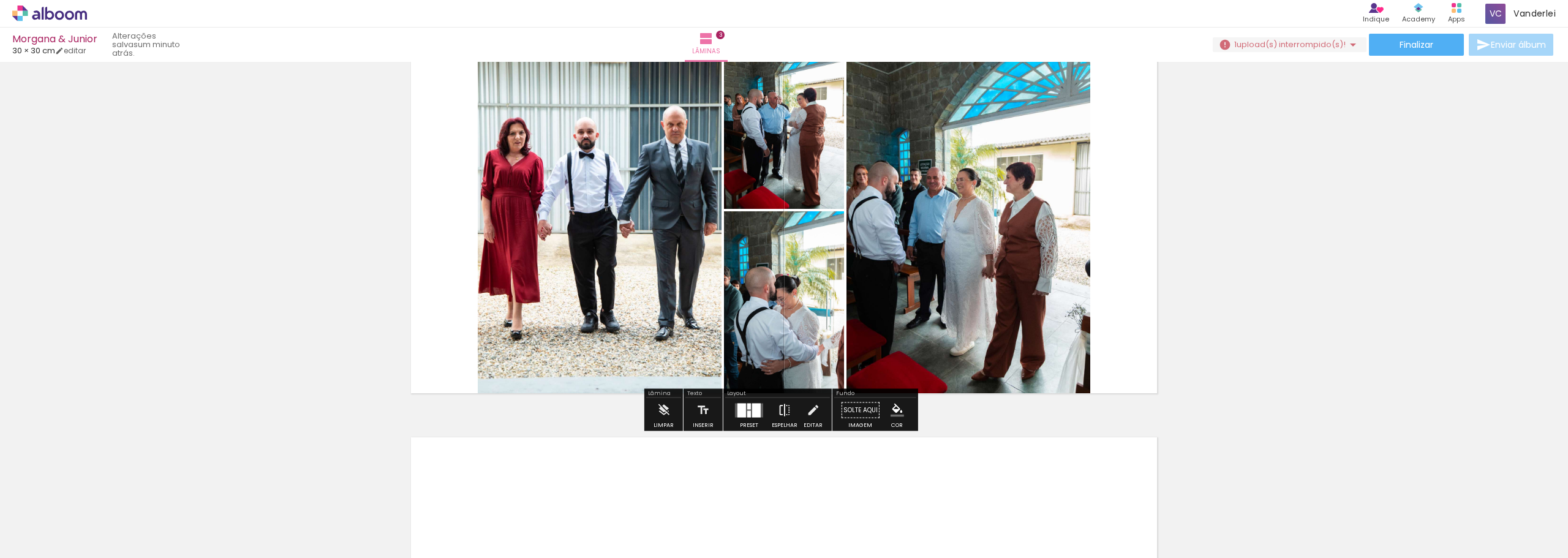
click at [778, 406] on iron-icon at bounding box center [784, 410] width 14 height 24
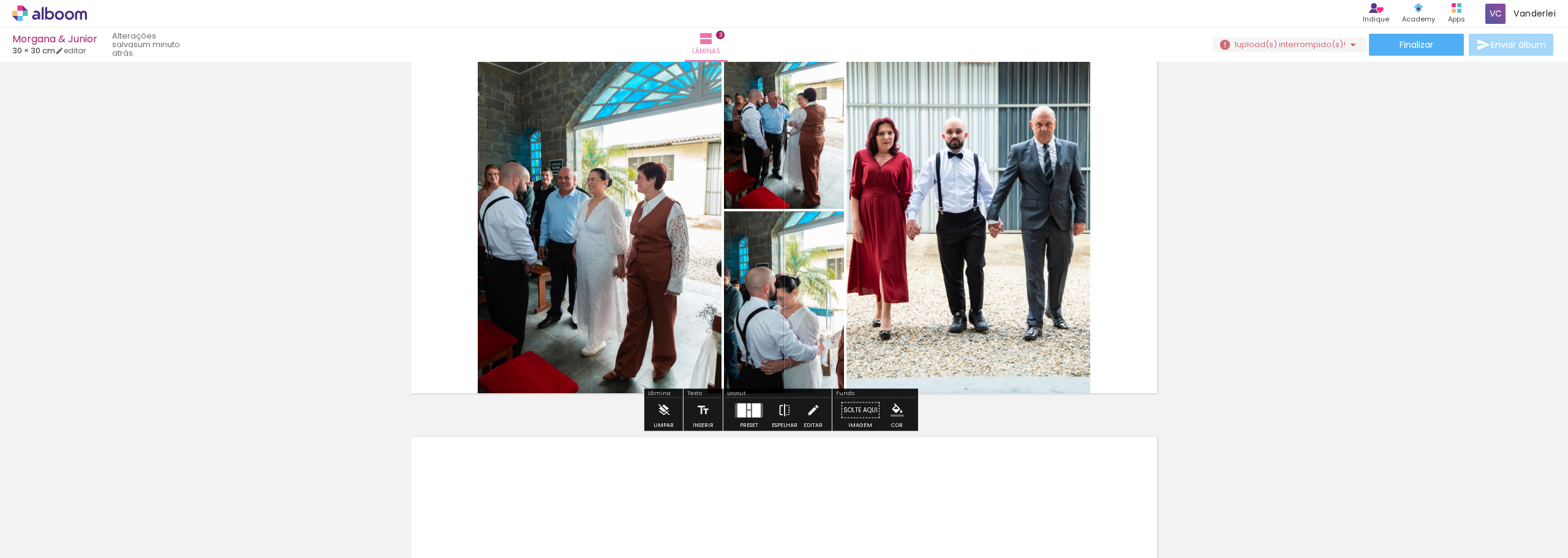
click at [780, 406] on iron-icon at bounding box center [784, 410] width 14 height 24
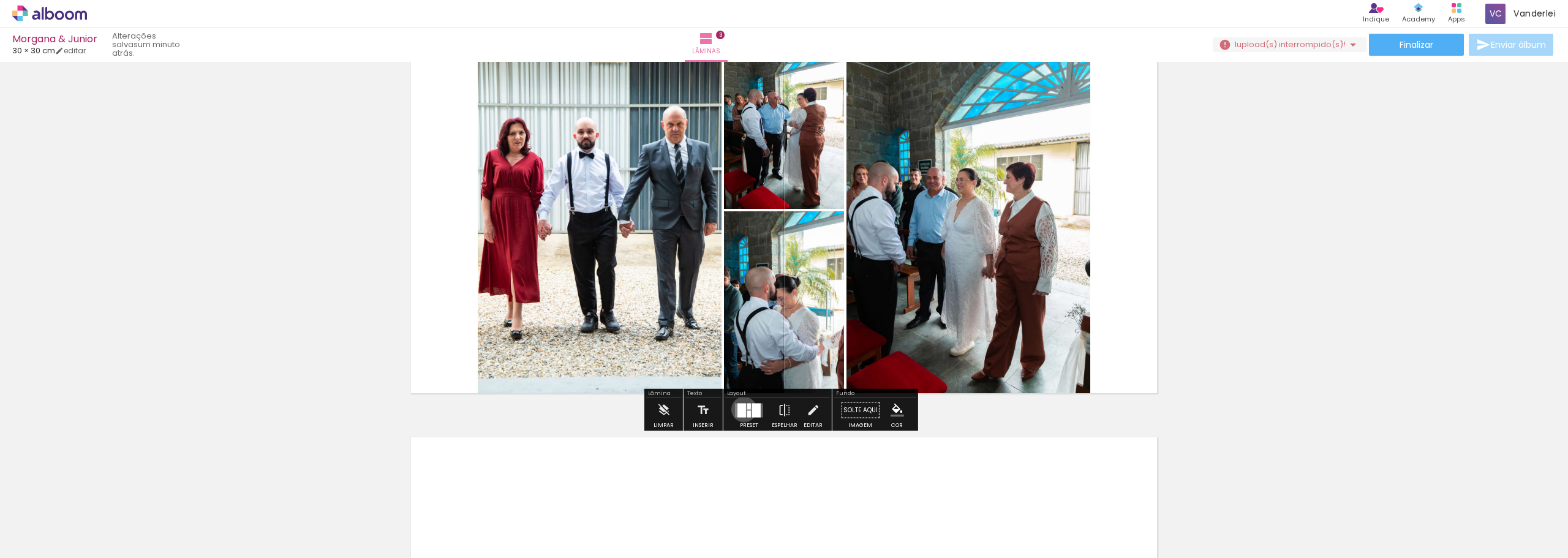
click at [741, 410] on div at bounding box center [741, 410] width 8 height 14
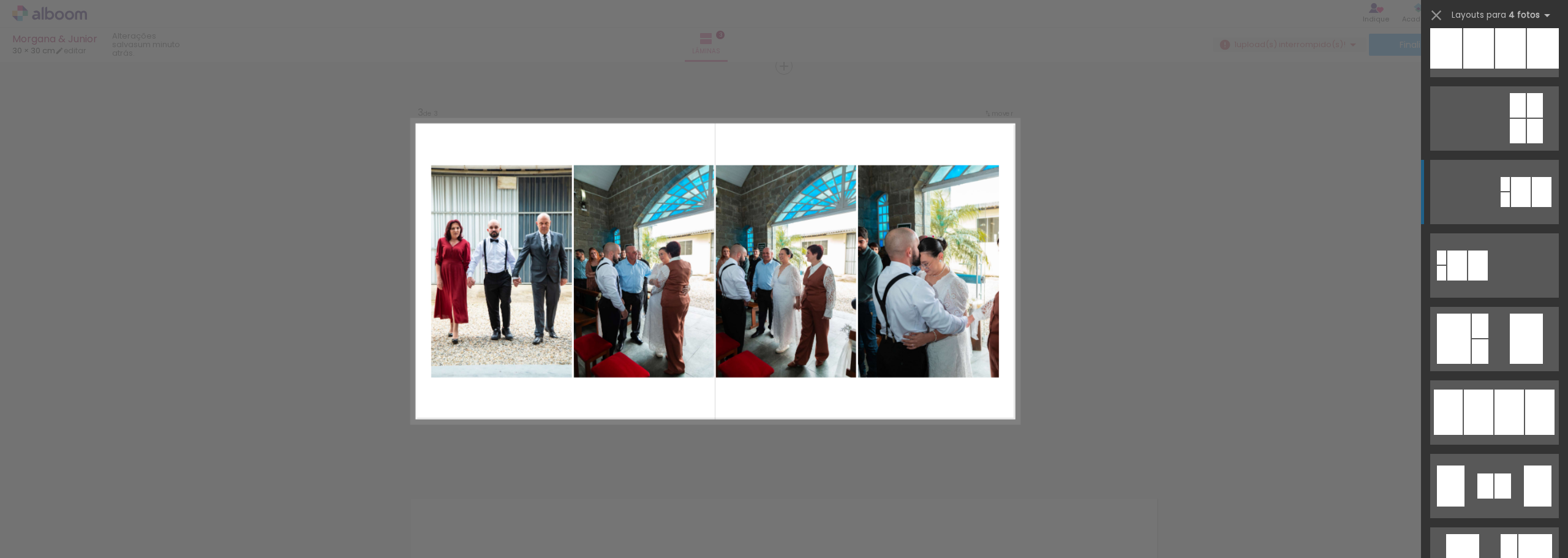
scroll to position [306, 0]
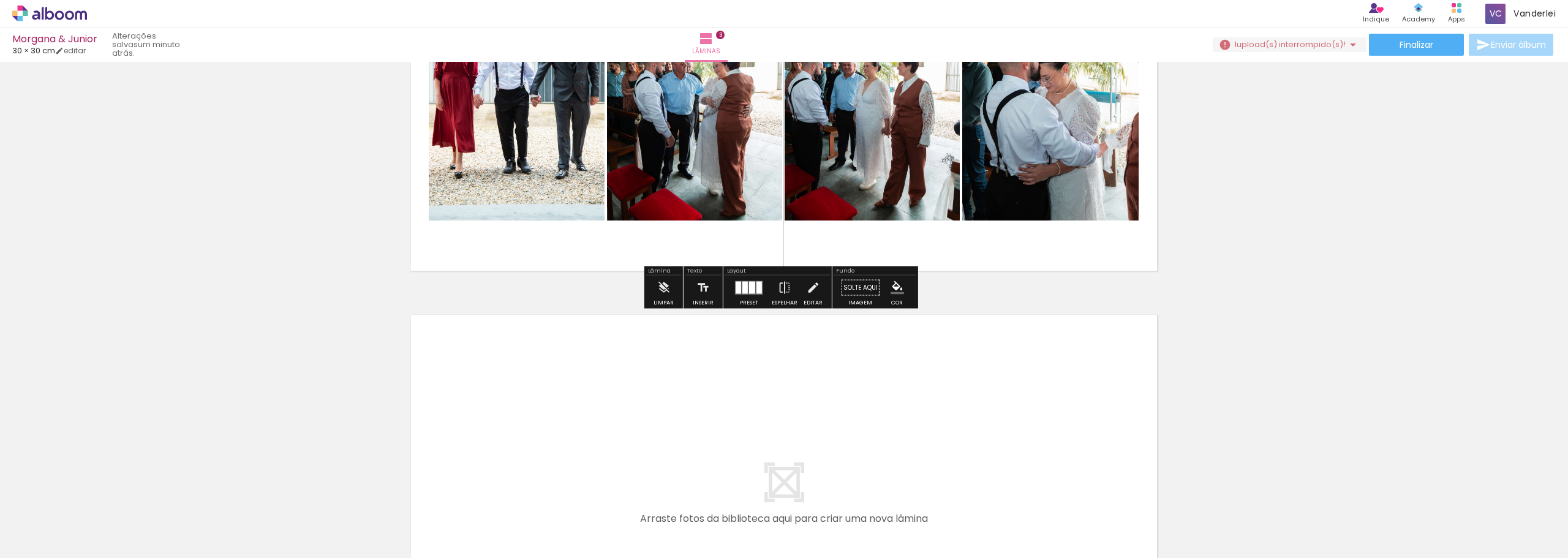
scroll to position [1204, 0]
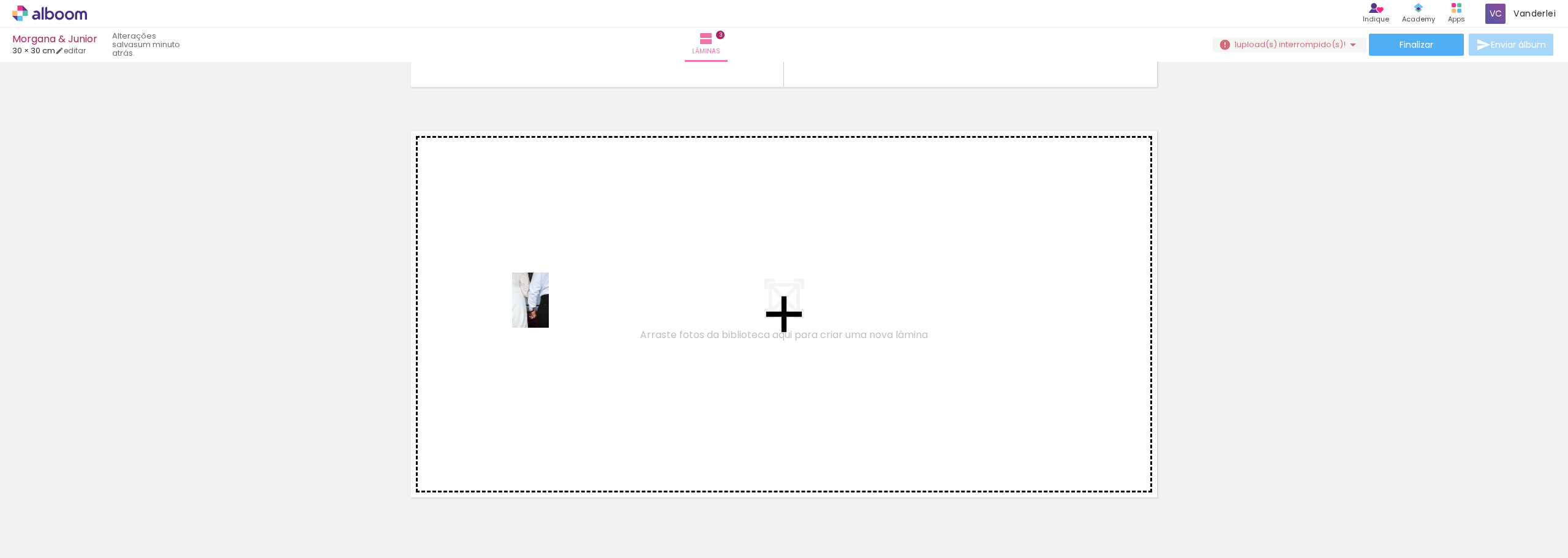
drag, startPoint x: 672, startPoint y: 526, endPoint x: 543, endPoint y: 310, distance: 251.6
click at [543, 310] on quentale-workspace at bounding box center [784, 279] width 1568 height 558
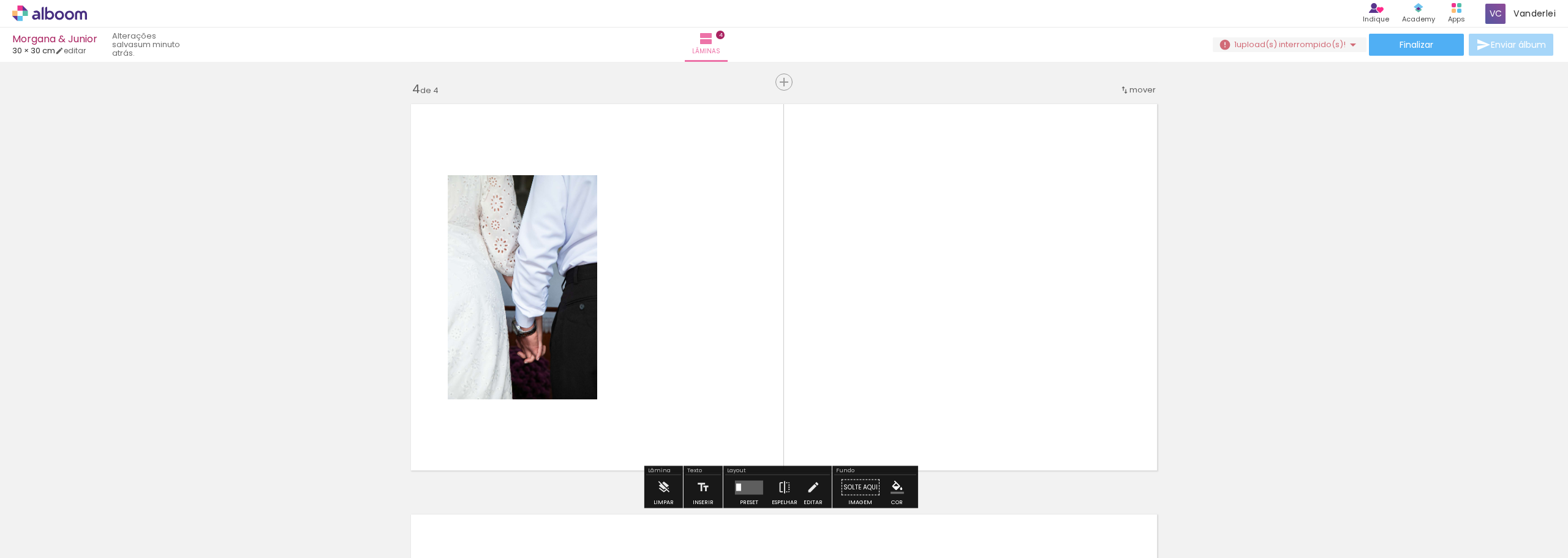
scroll to position [1246, 0]
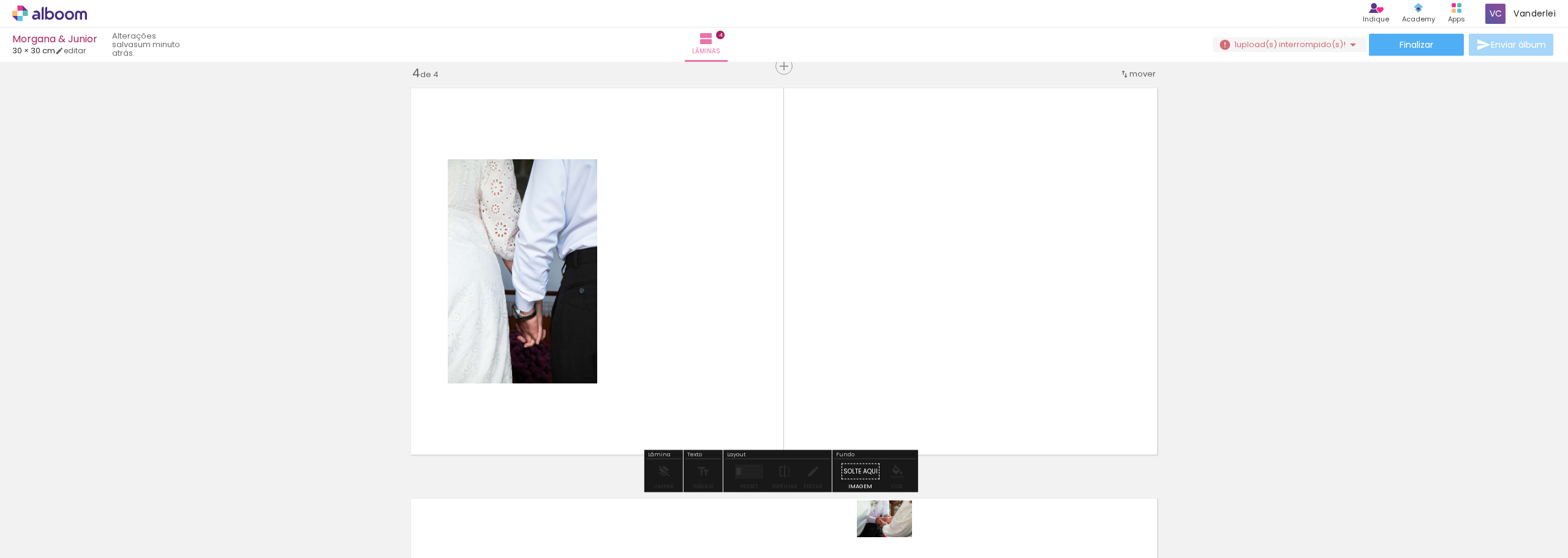
drag, startPoint x: 889, startPoint y: 531, endPoint x: 896, endPoint y: 540, distance: 11.4
click at [896, 537] on div at bounding box center [877, 516] width 61 height 41
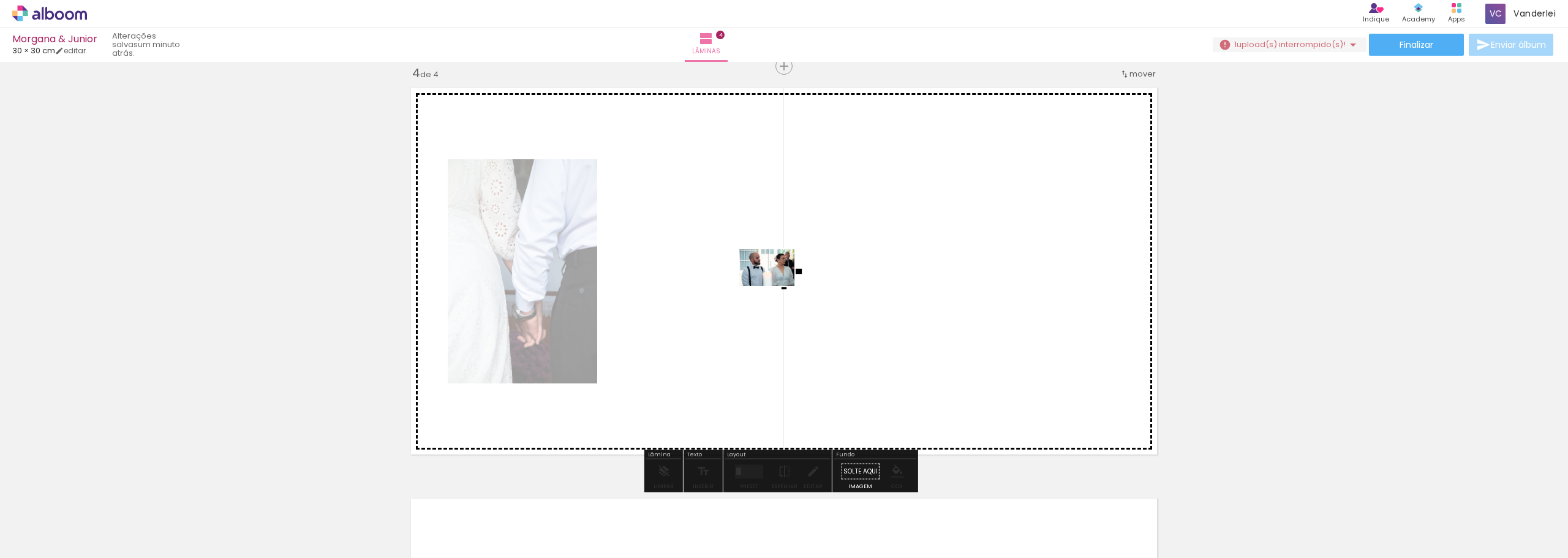
drag, startPoint x: 744, startPoint y: 518, endPoint x: 776, endPoint y: 284, distance: 236.2
click at [776, 284] on quentale-workspace at bounding box center [784, 279] width 1568 height 558
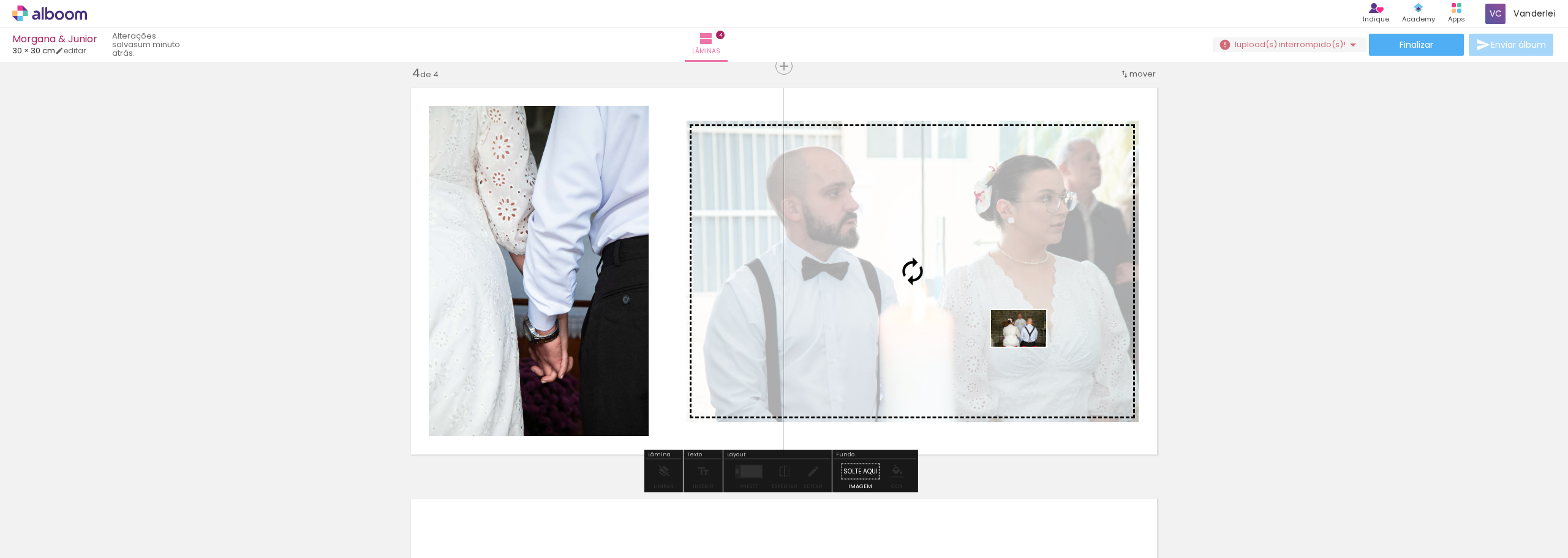
drag, startPoint x: 826, startPoint y: 524, endPoint x: 1028, endPoint y: 346, distance: 269.2
click at [1028, 346] on quentale-workspace at bounding box center [784, 279] width 1568 height 558
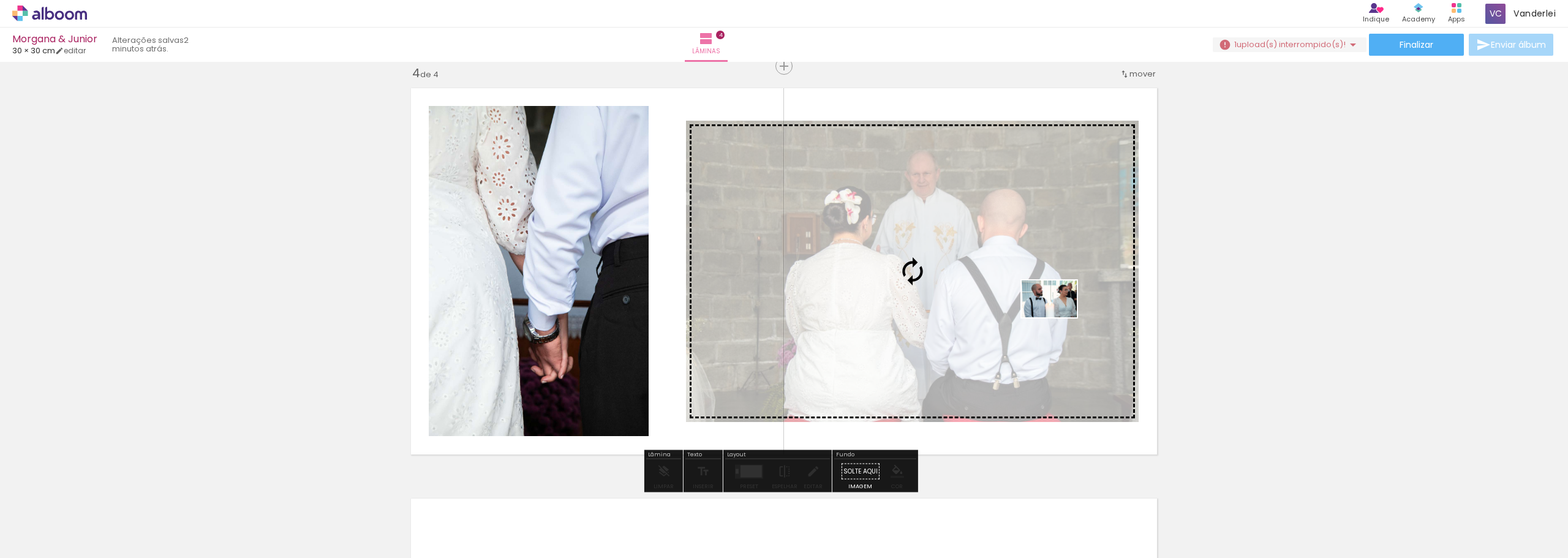
drag, startPoint x: 745, startPoint y: 523, endPoint x: 1059, endPoint y: 317, distance: 375.5
click at [1059, 317] on quentale-workspace at bounding box center [784, 279] width 1568 height 558
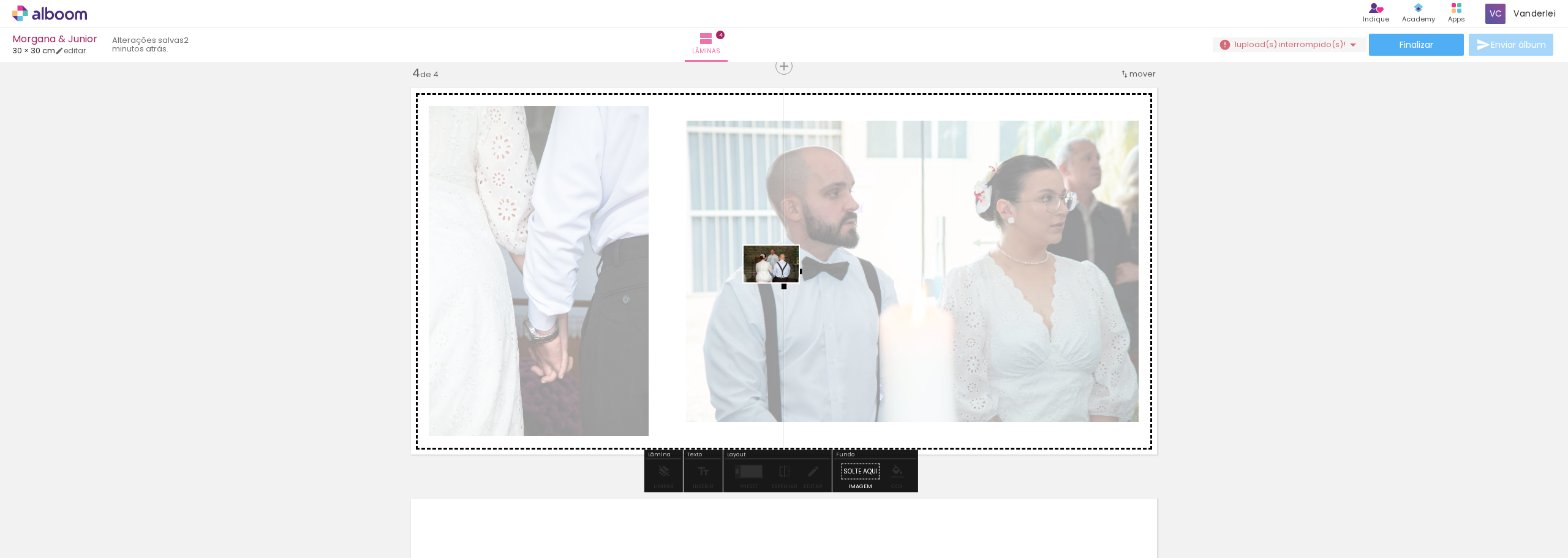
drag, startPoint x: 803, startPoint y: 527, endPoint x: 780, endPoint y: 282, distance: 246.1
click at [780, 282] on quentale-workspace at bounding box center [784, 279] width 1568 height 558
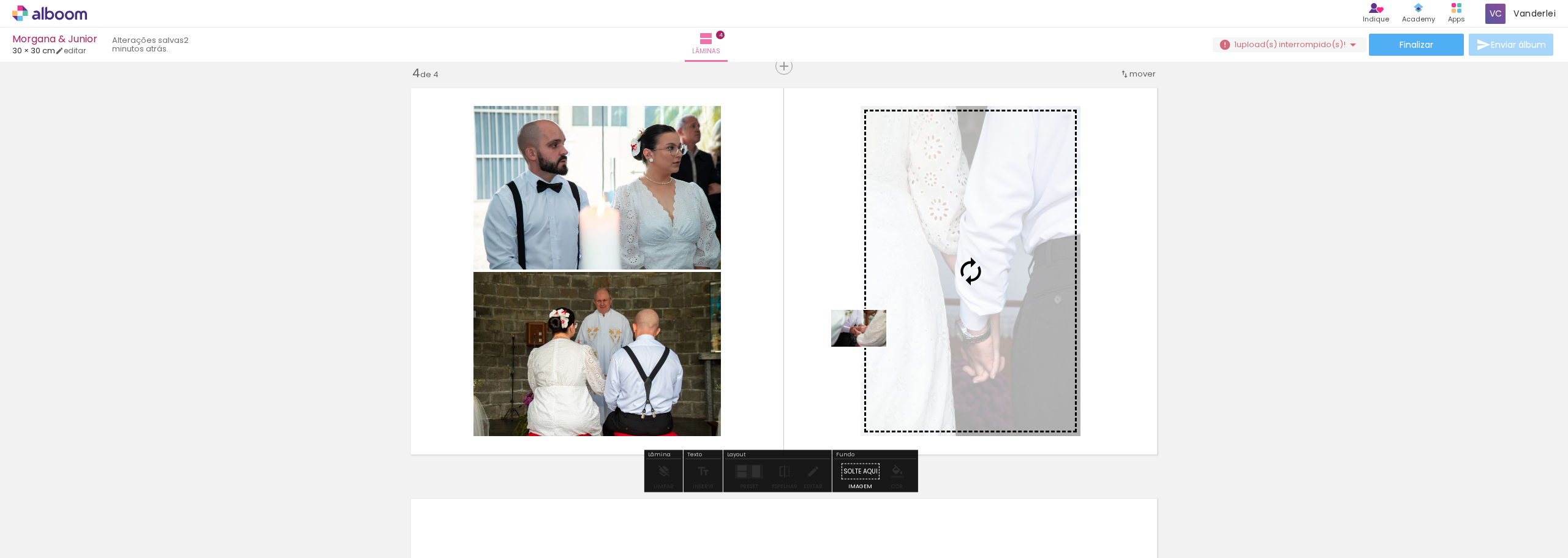
drag, startPoint x: 879, startPoint y: 511, endPoint x: 868, endPoint y: 346, distance: 165.4
click at [868, 346] on quentale-workspace at bounding box center [784, 279] width 1568 height 558
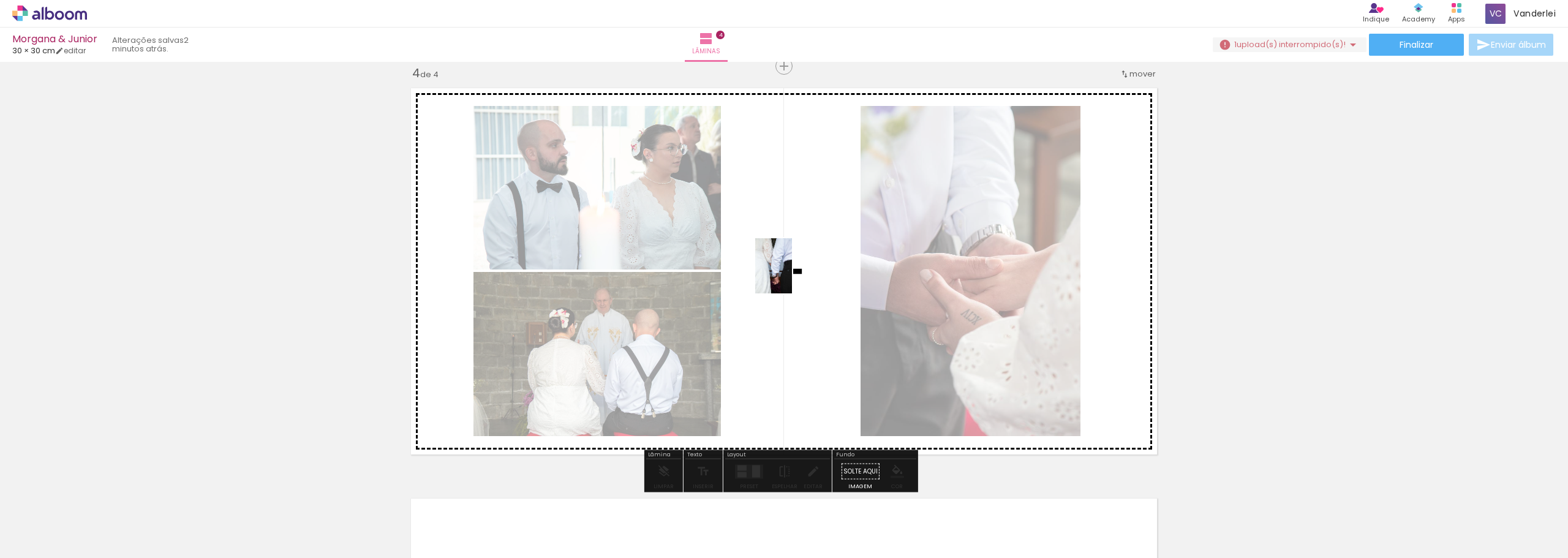
drag, startPoint x: 680, startPoint y: 524, endPoint x: 794, endPoint y: 272, distance: 276.6
click at [794, 272] on quentale-workspace at bounding box center [784, 279] width 1568 height 558
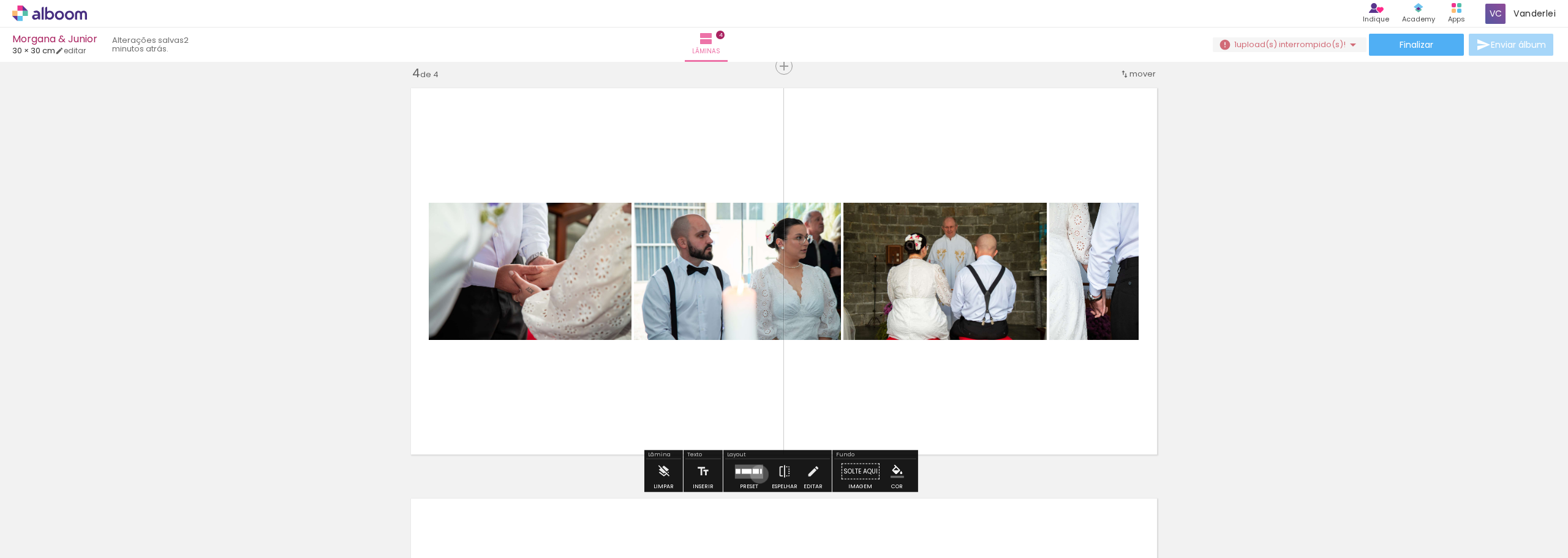
click at [756, 474] on quentale-layouter at bounding box center [748, 471] width 28 height 14
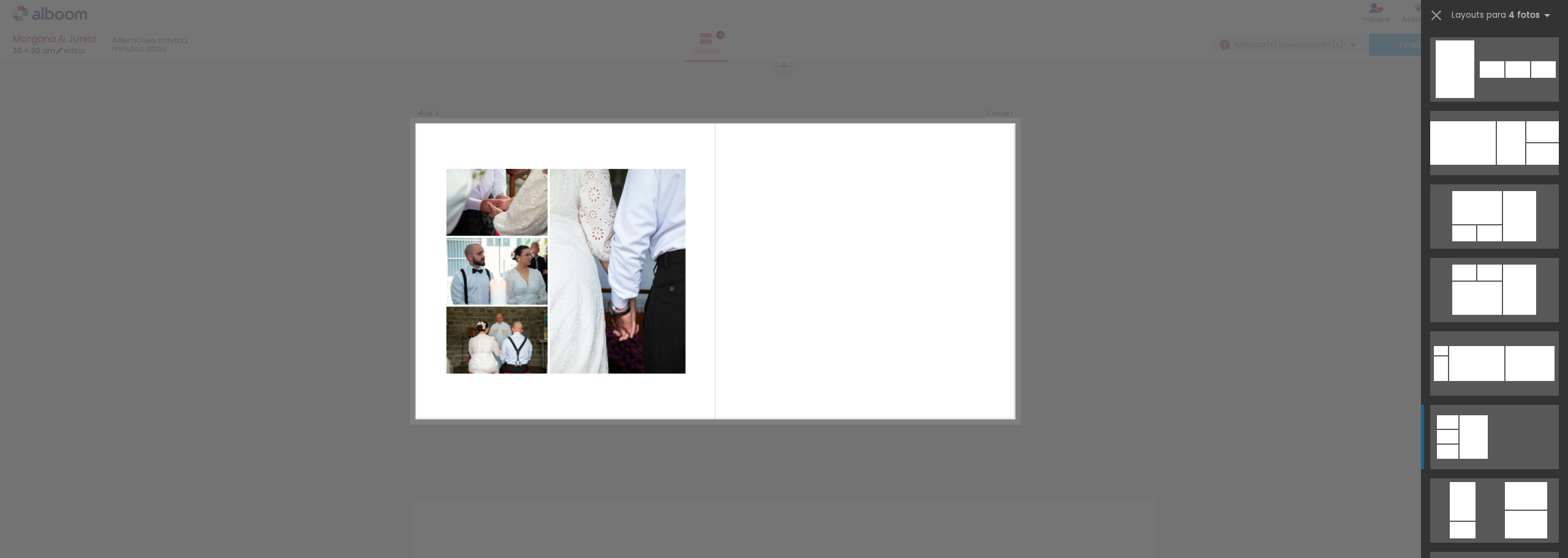
scroll to position [979, 0]
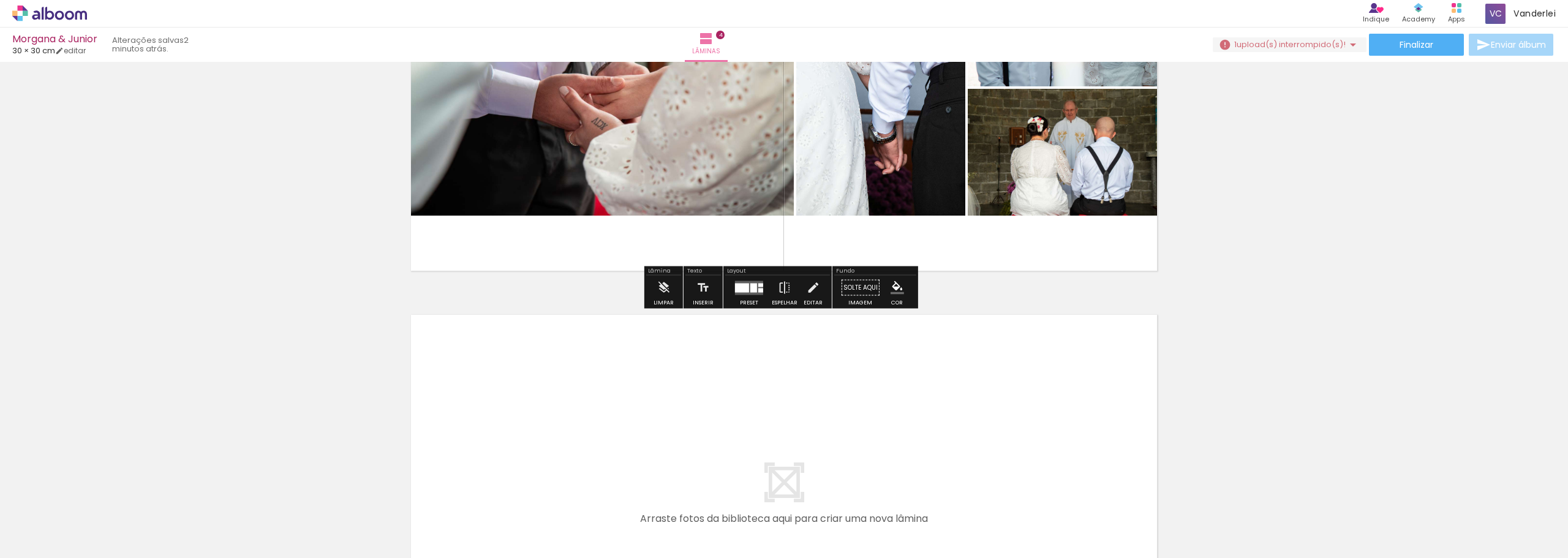
scroll to position [1491, 0]
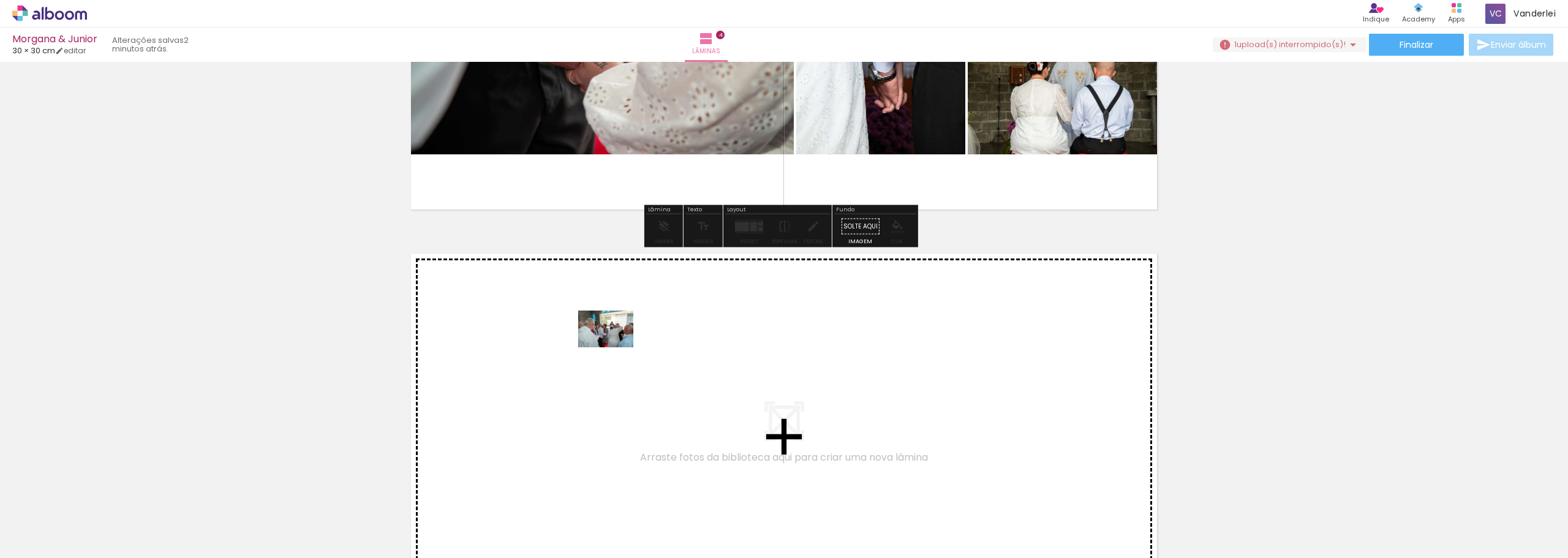
drag, startPoint x: 375, startPoint y: 526, endPoint x: 615, endPoint y: 347, distance: 299.4
click at [615, 347] on quentale-workspace at bounding box center [784, 279] width 1568 height 558
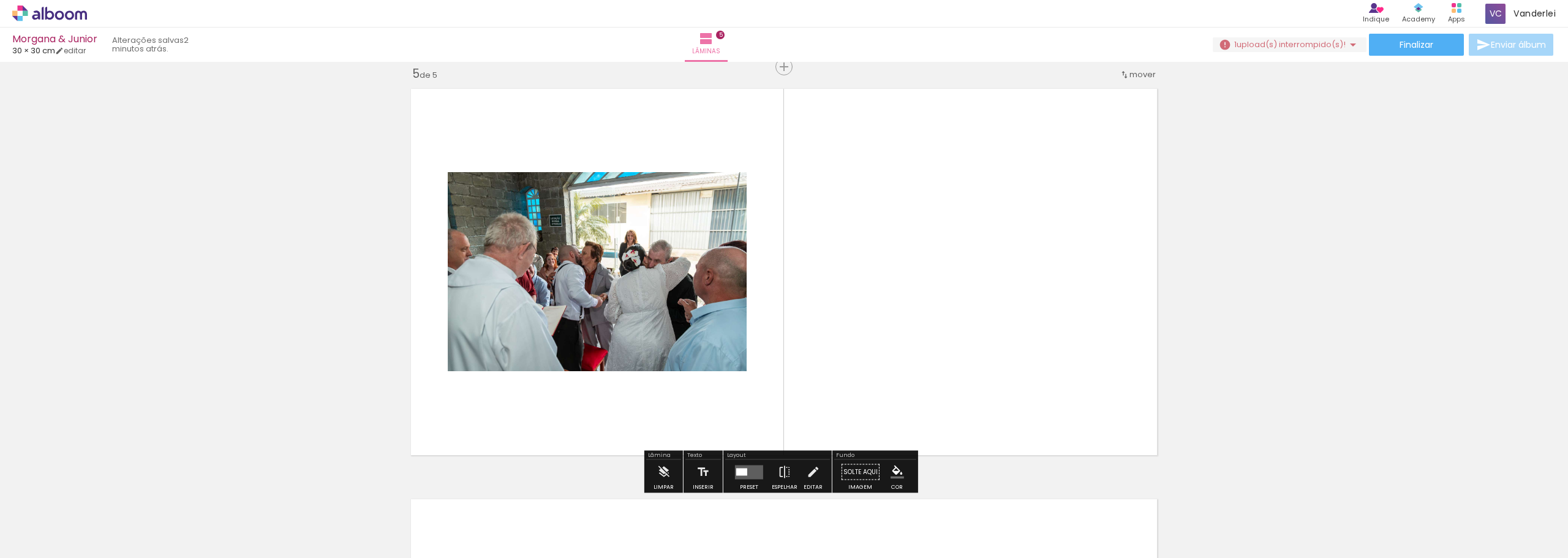
scroll to position [1657, 0]
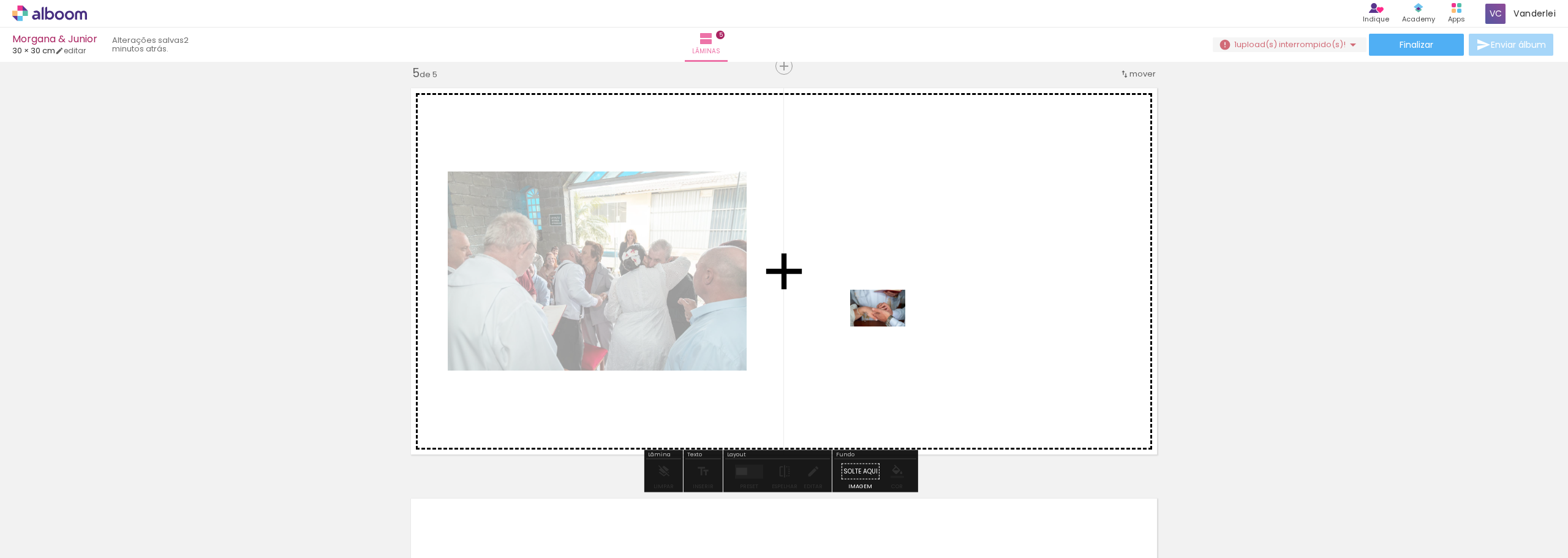
drag, startPoint x: 463, startPoint y: 518, endPoint x: 887, endPoint y: 326, distance: 465.4
click at [887, 326] on quentale-workspace at bounding box center [784, 279] width 1568 height 558
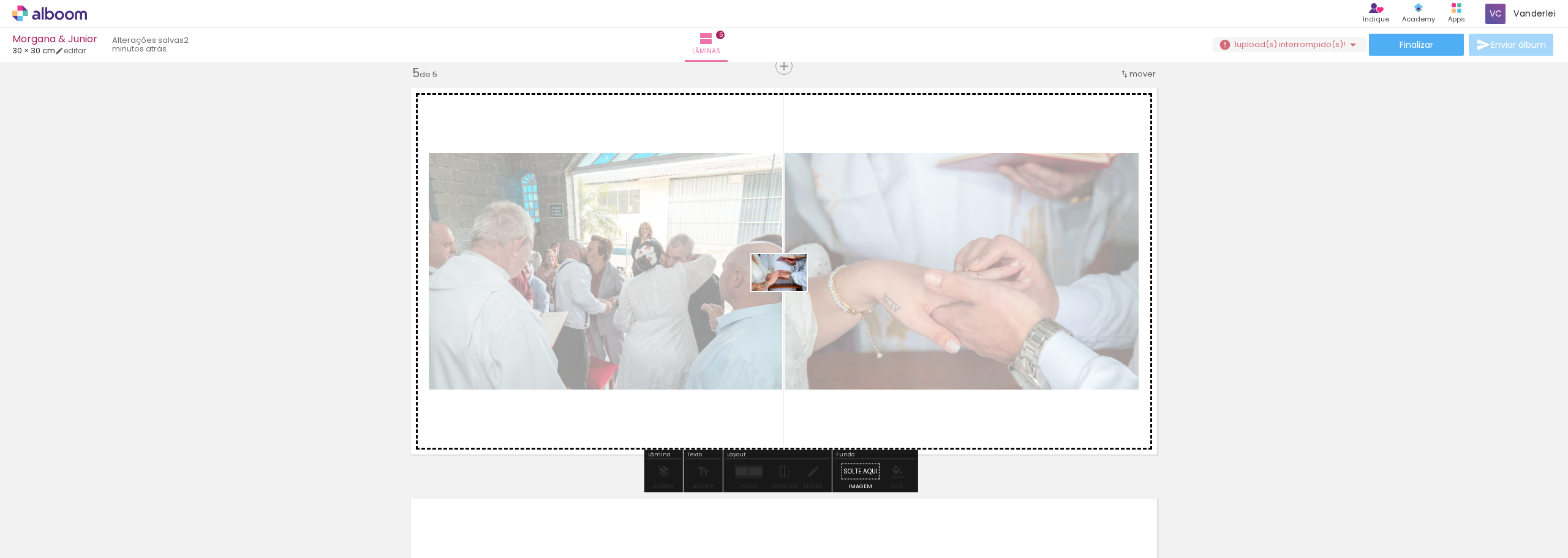
drag, startPoint x: 519, startPoint y: 529, endPoint x: 749, endPoint y: 377, distance: 275.7
click at [788, 291] on quentale-workspace at bounding box center [784, 279] width 1568 height 558
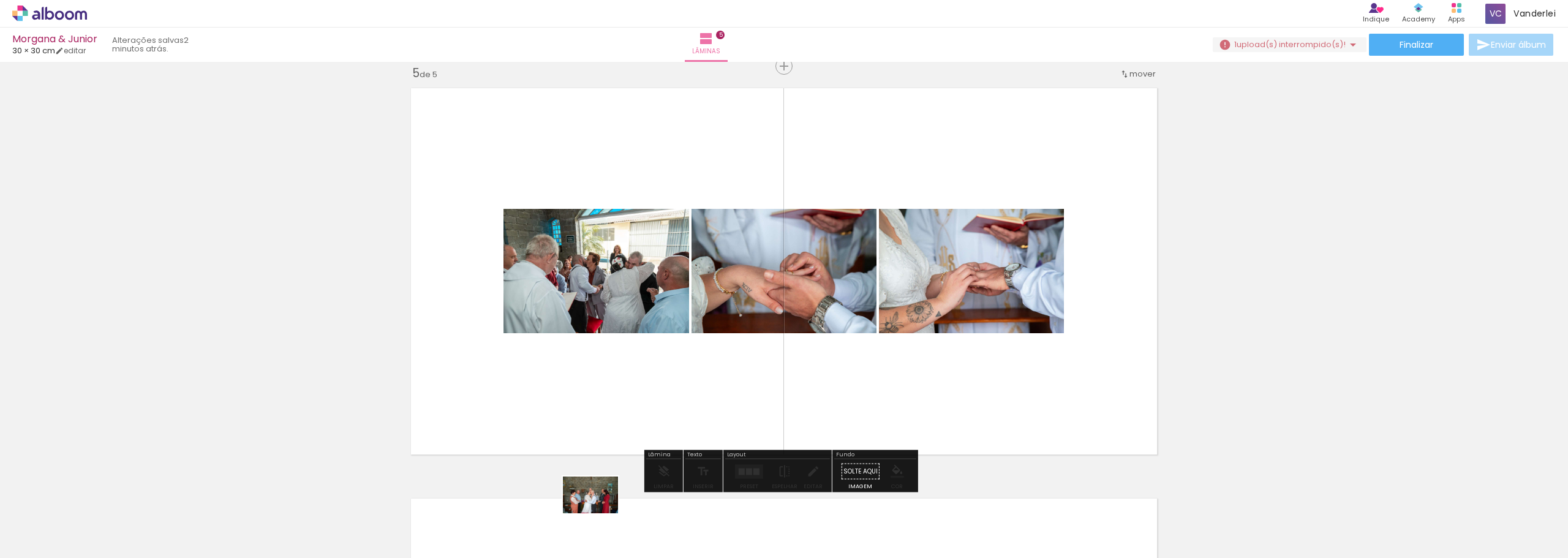
drag, startPoint x: 589, startPoint y: 527, endPoint x: 603, endPoint y: 534, distance: 15.7
click at [603, 534] on div at bounding box center [587, 516] width 61 height 41
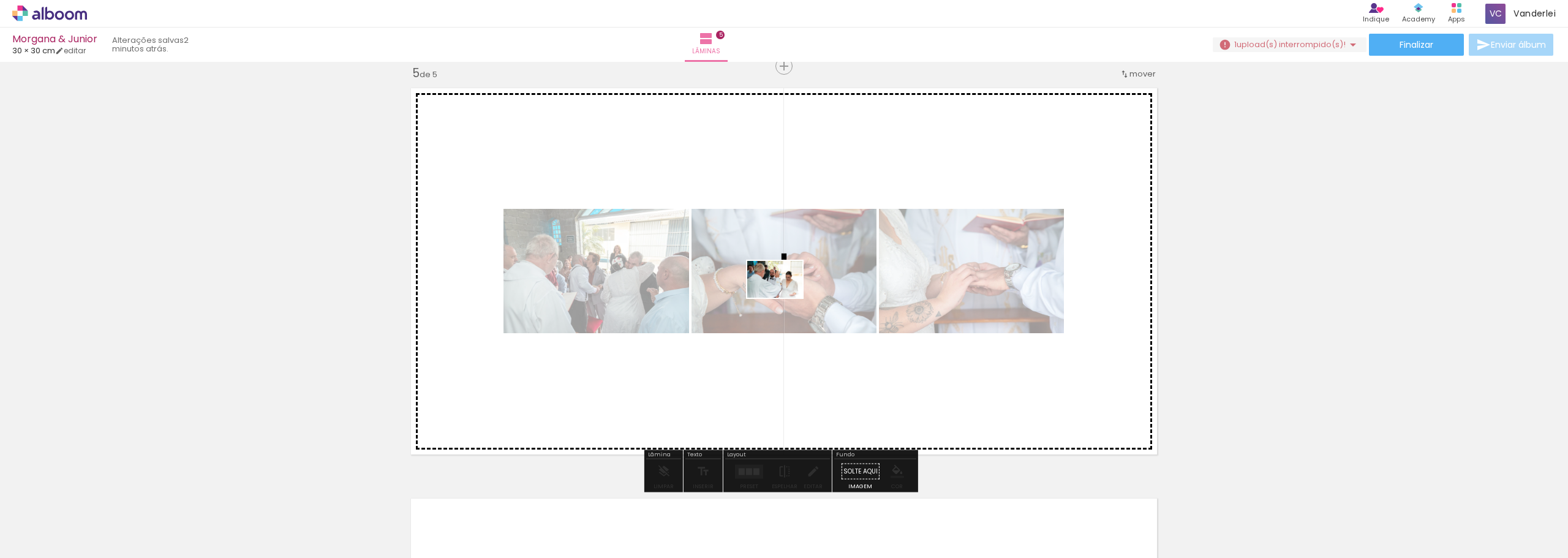
drag, startPoint x: 683, startPoint y: 492, endPoint x: 784, endPoint y: 298, distance: 218.7
click at [784, 298] on quentale-workspace at bounding box center [784, 279] width 1568 height 558
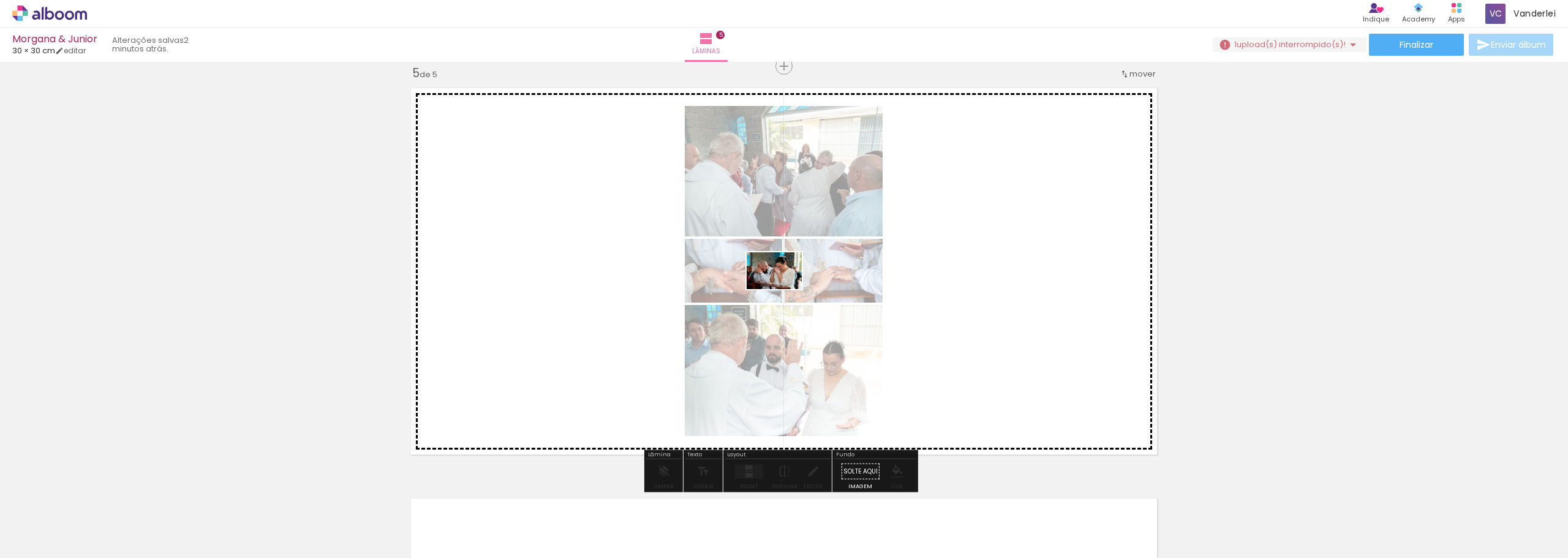
drag, startPoint x: 731, startPoint y: 526, endPoint x: 784, endPoint y: 289, distance: 242.9
click at [784, 289] on quentale-workspace at bounding box center [784, 279] width 1568 height 558
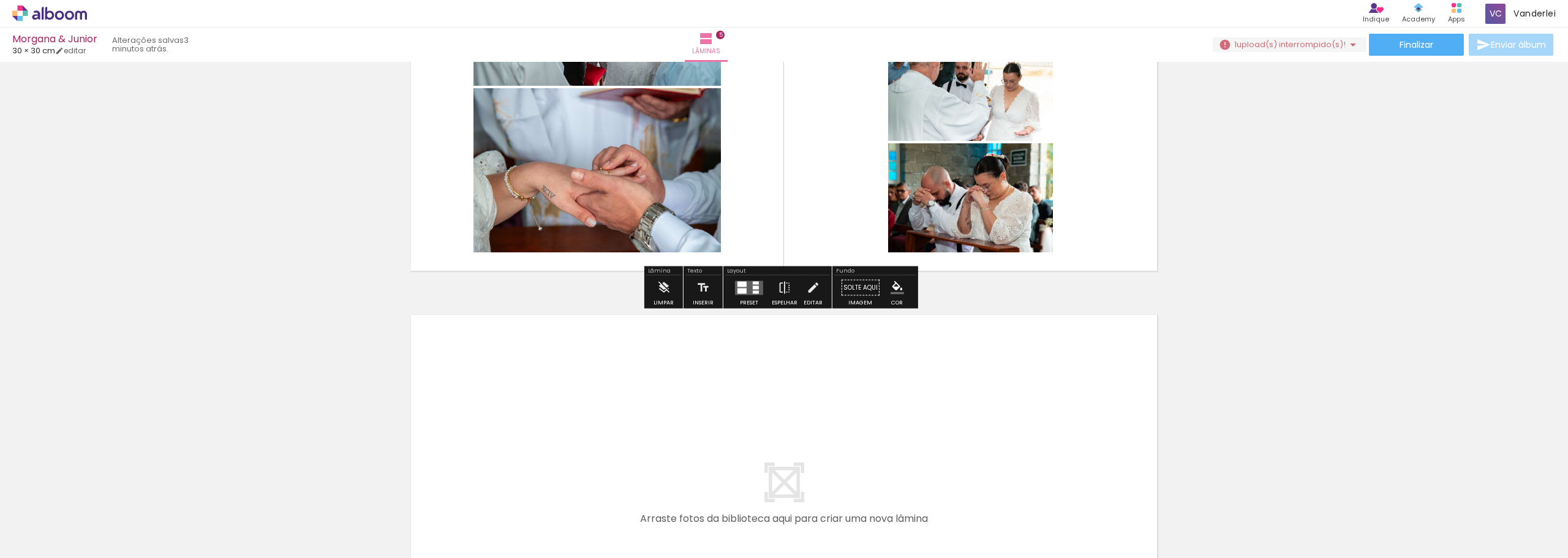
scroll to position [1902, 0]
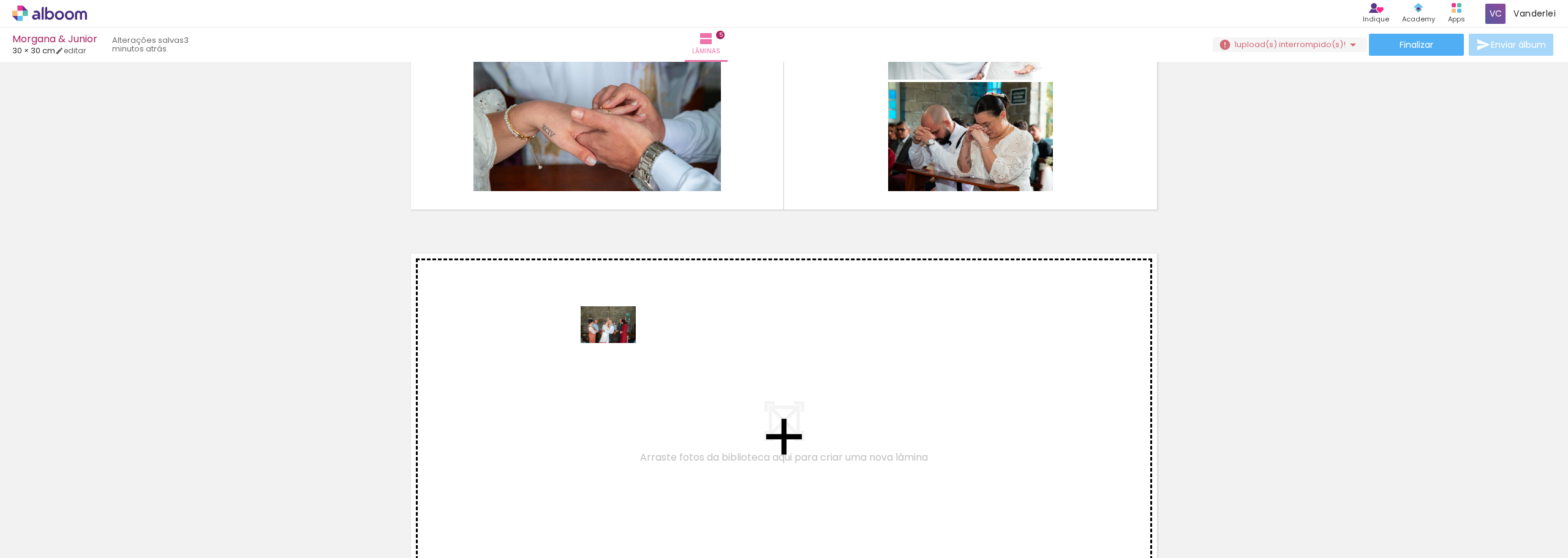
drag, startPoint x: 582, startPoint y: 511, endPoint x: 617, endPoint y: 343, distance: 171.6
click at [617, 343] on quentale-workspace at bounding box center [784, 279] width 1568 height 558
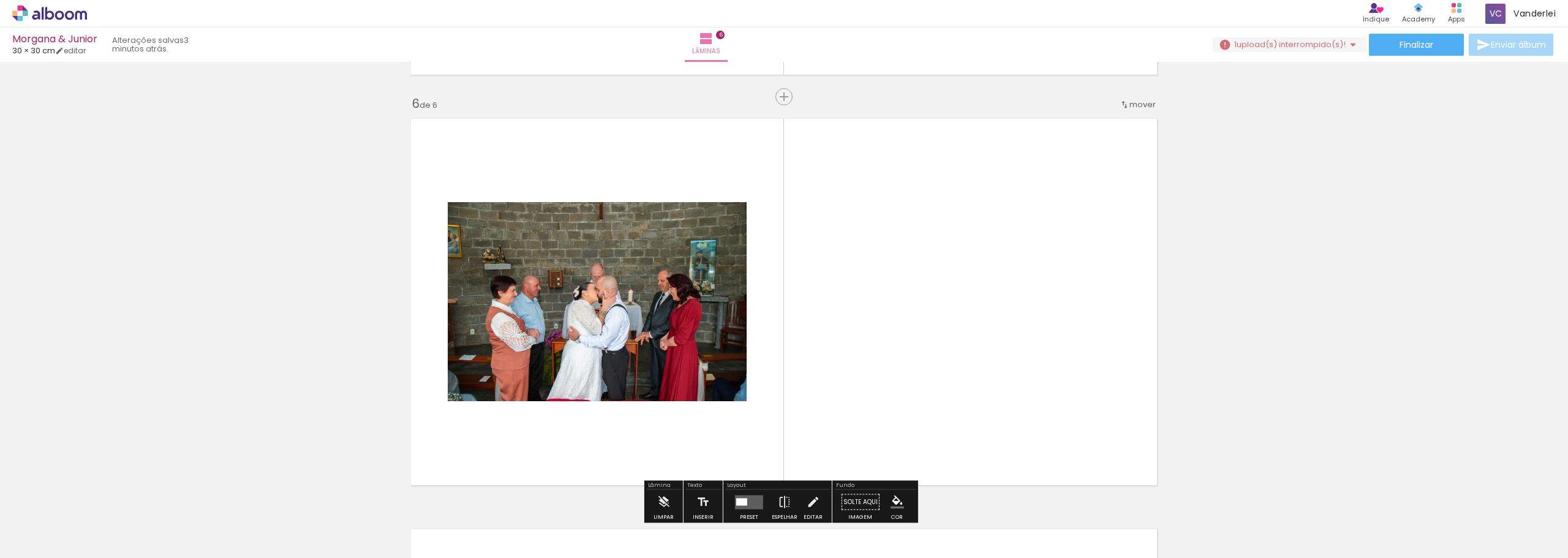
scroll to position [2066, 0]
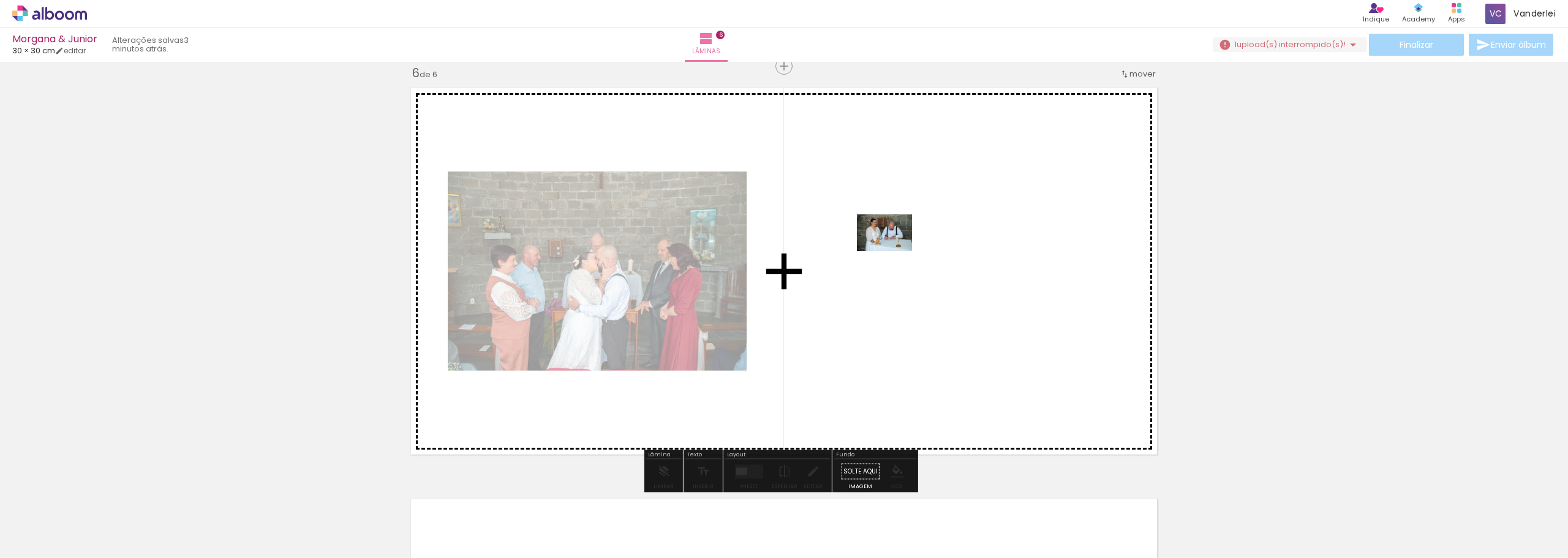
drag, startPoint x: 806, startPoint y: 528, endPoint x: 901, endPoint y: 436, distance: 132.2
click at [894, 255] on quentale-workspace at bounding box center [784, 279] width 1568 height 558
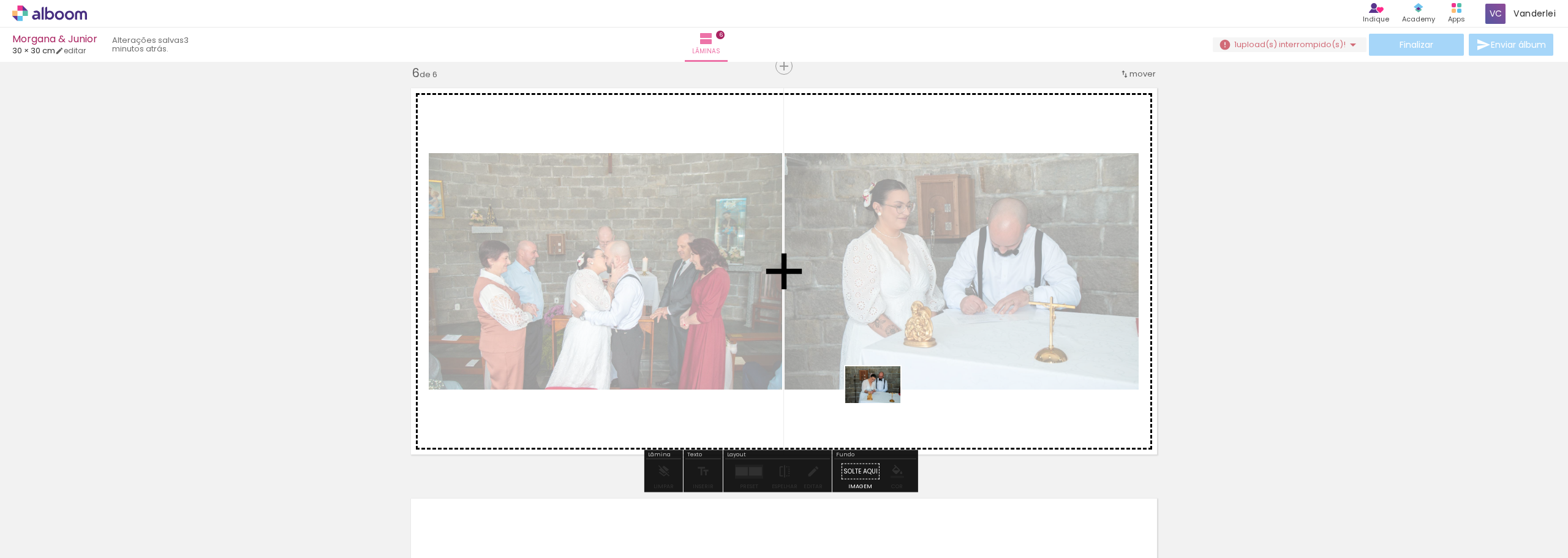
drag, startPoint x: 868, startPoint y: 492, endPoint x: 882, endPoint y: 404, distance: 89.1
click at [882, 403] on quentale-workspace at bounding box center [784, 279] width 1568 height 558
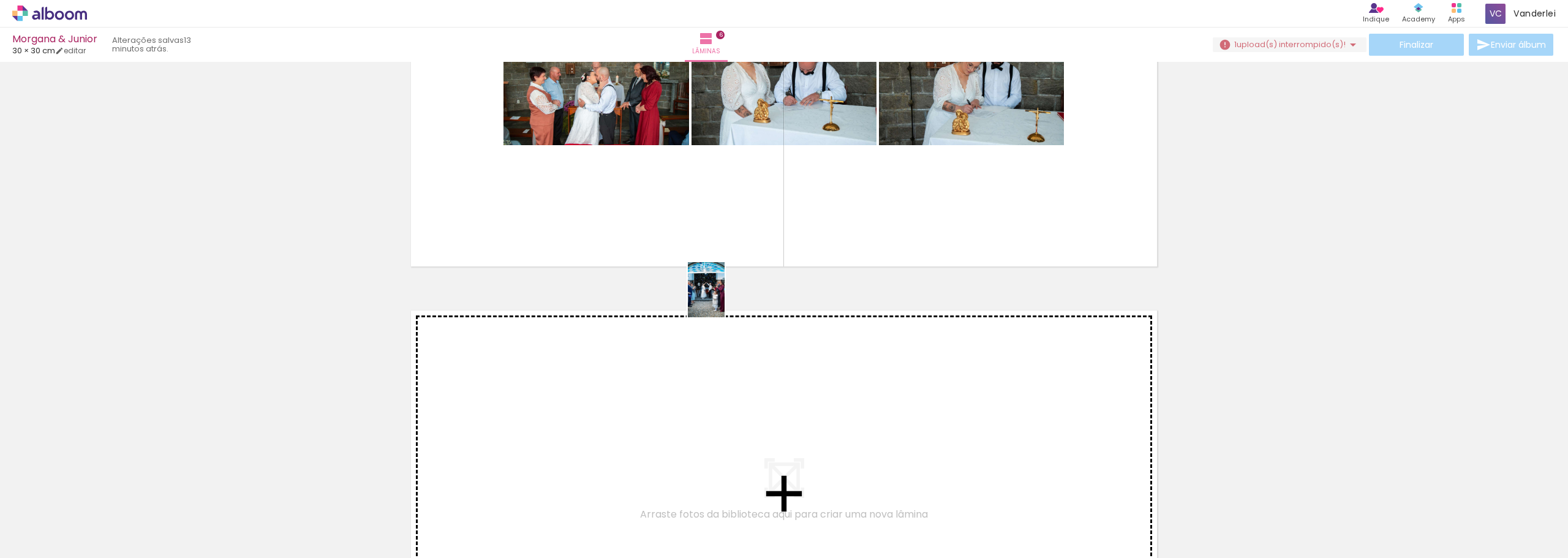
scroll to position [2133, 0]
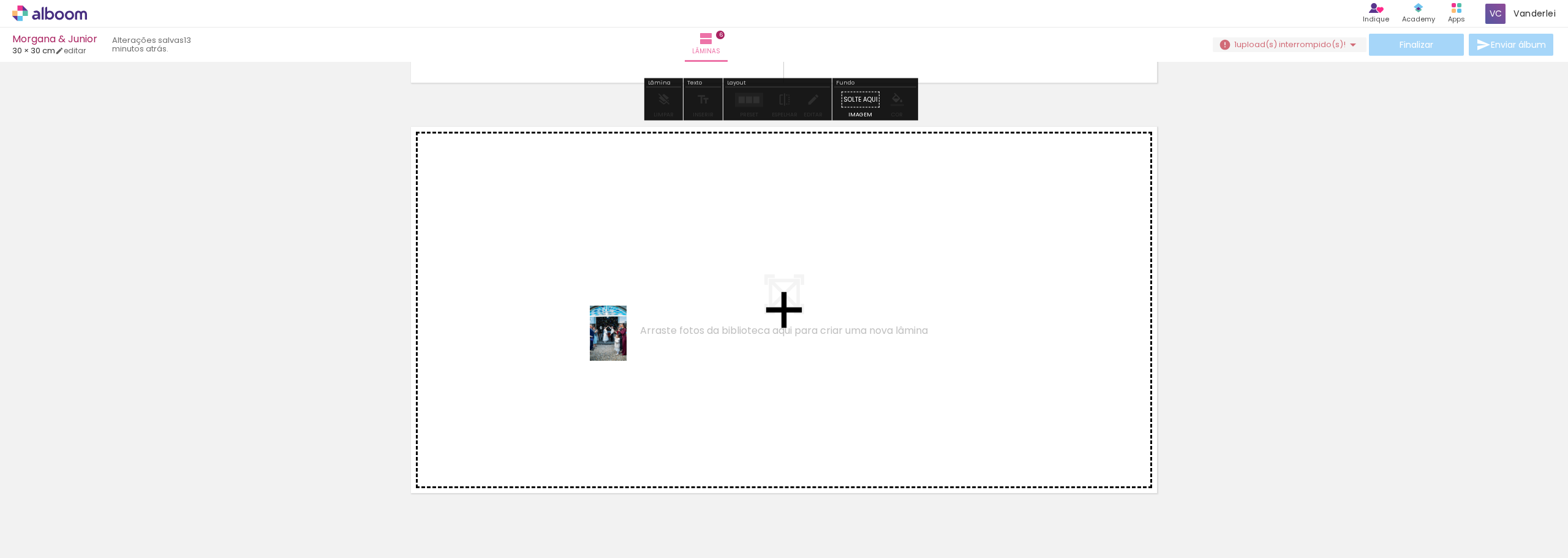
drag, startPoint x: 937, startPoint y: 520, endPoint x: 627, endPoint y: 342, distance: 357.5
click at [627, 342] on quentale-workspace at bounding box center [784, 279] width 1568 height 558
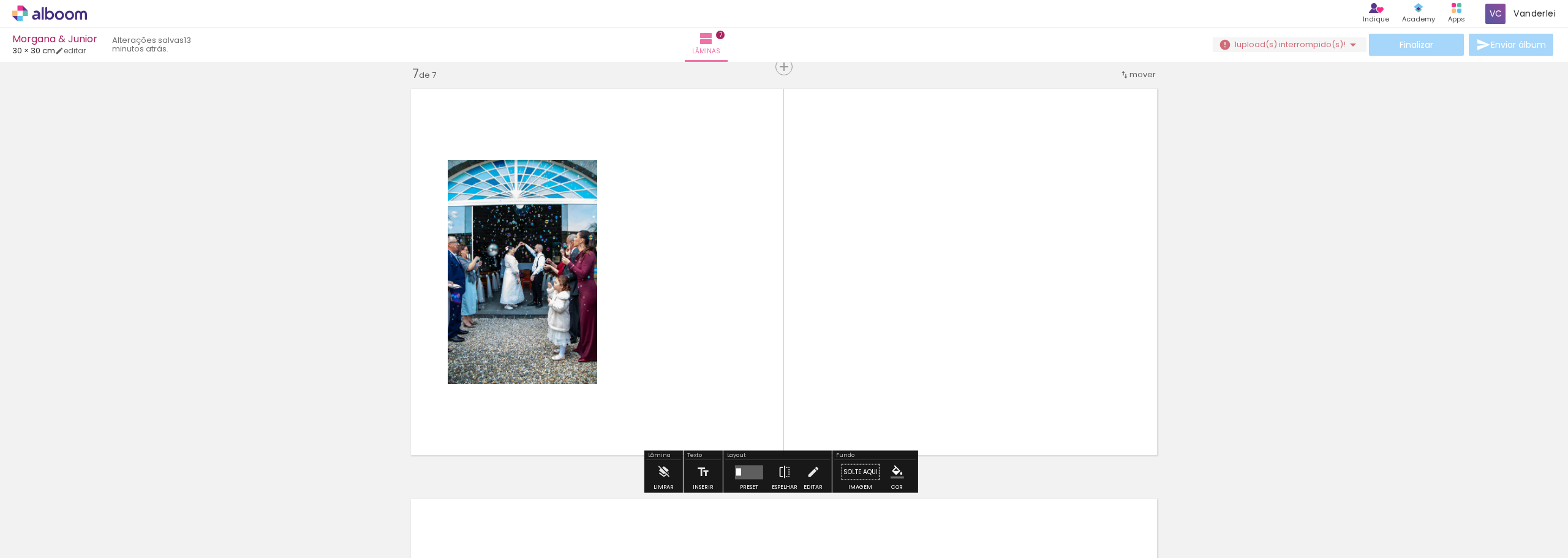
scroll to position [2477, 0]
click at [752, 467] on quentale-layouter at bounding box center [748, 471] width 28 height 14
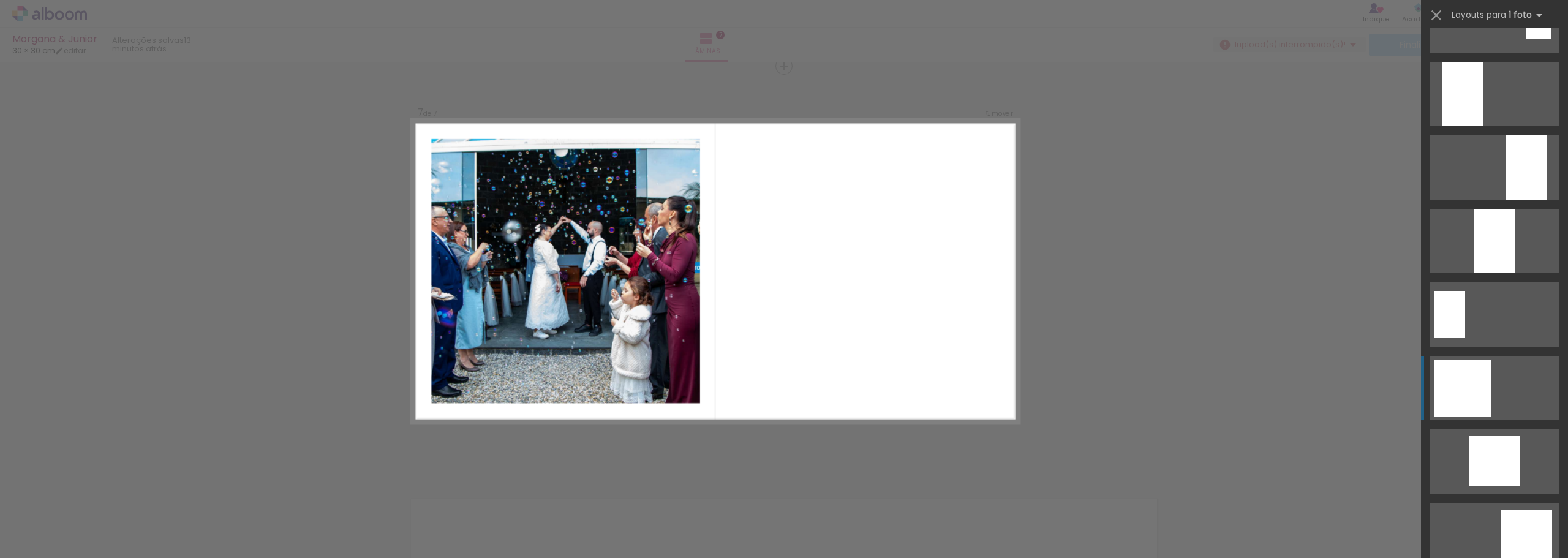
scroll to position [551, 0]
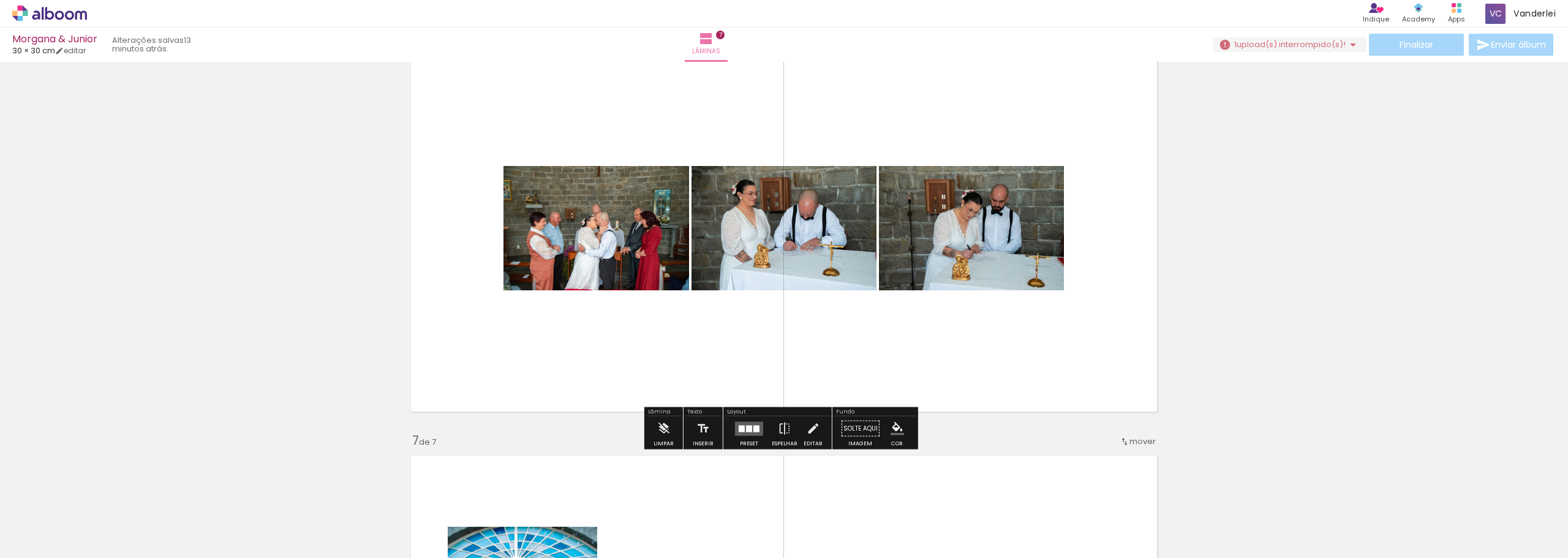
scroll to position [2048, 0]
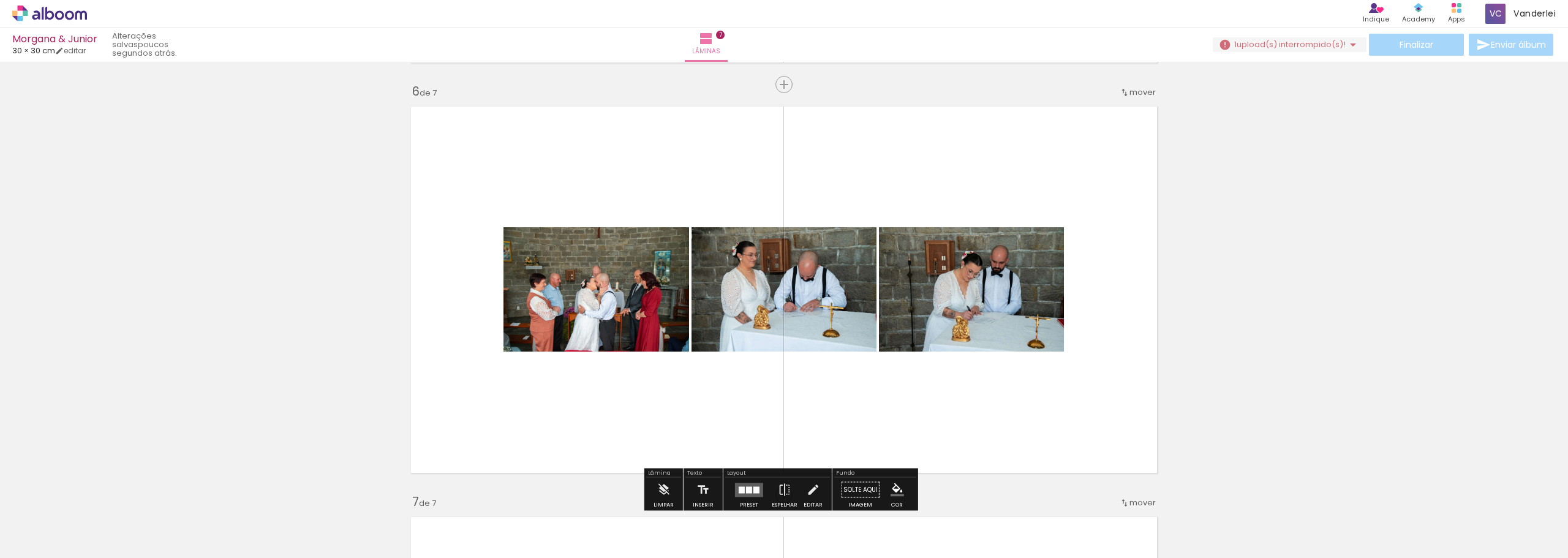
click at [898, 193] on quentale-layouter at bounding box center [784, 289] width 759 height 380
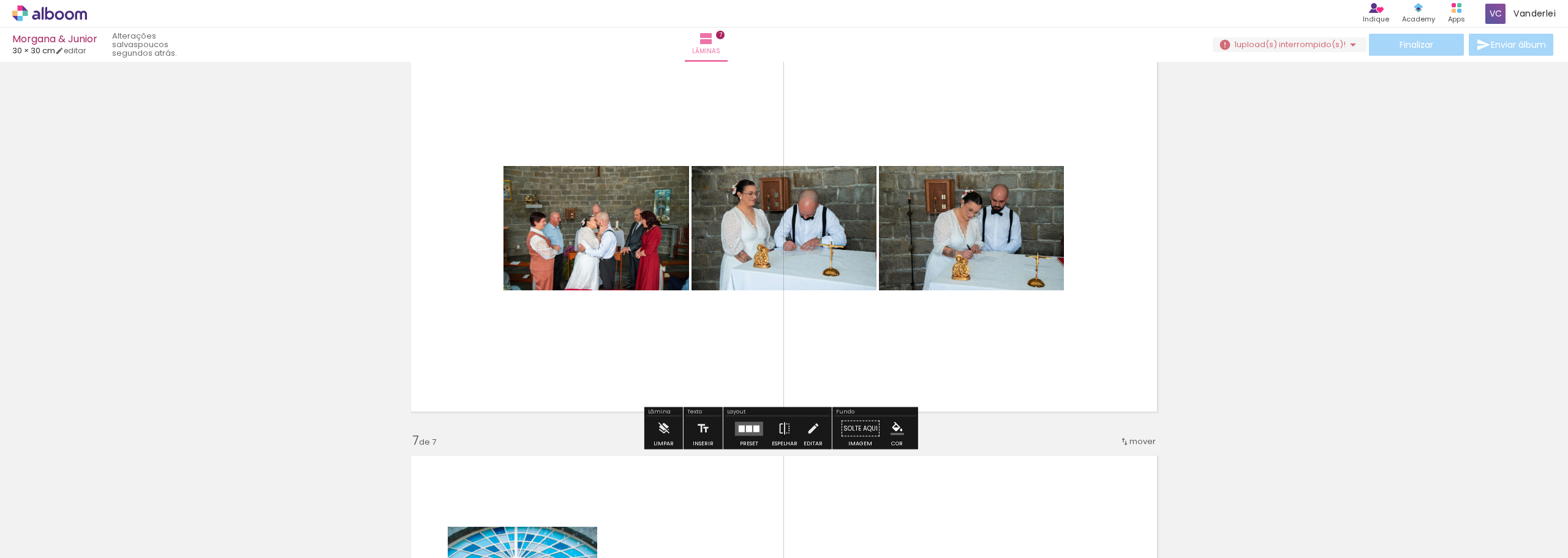
scroll to position [2171, 0]
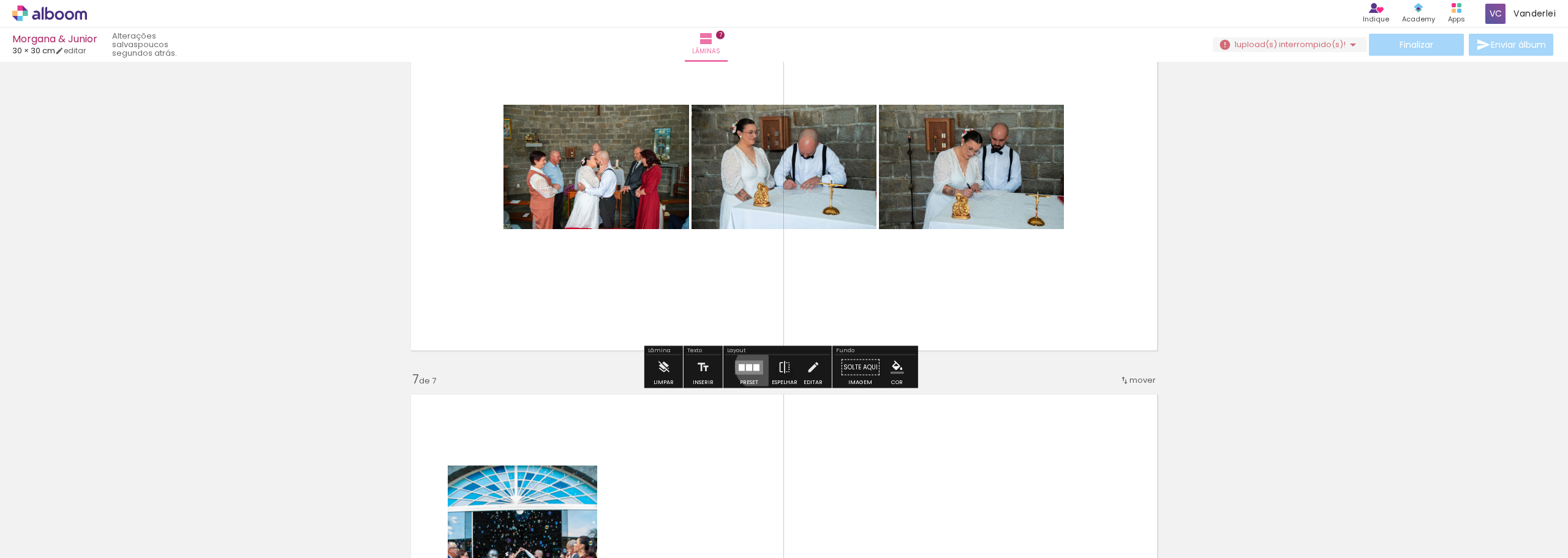
click at [755, 366] on div at bounding box center [756, 366] width 6 height 6
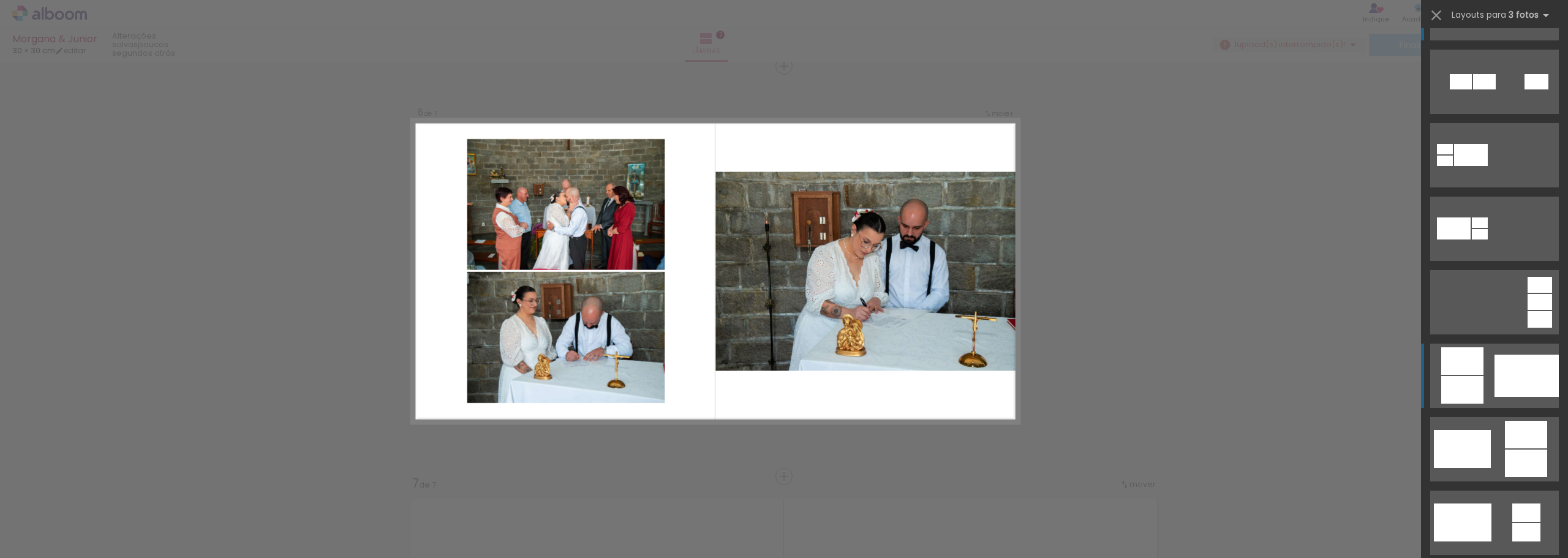
scroll to position [122, 0]
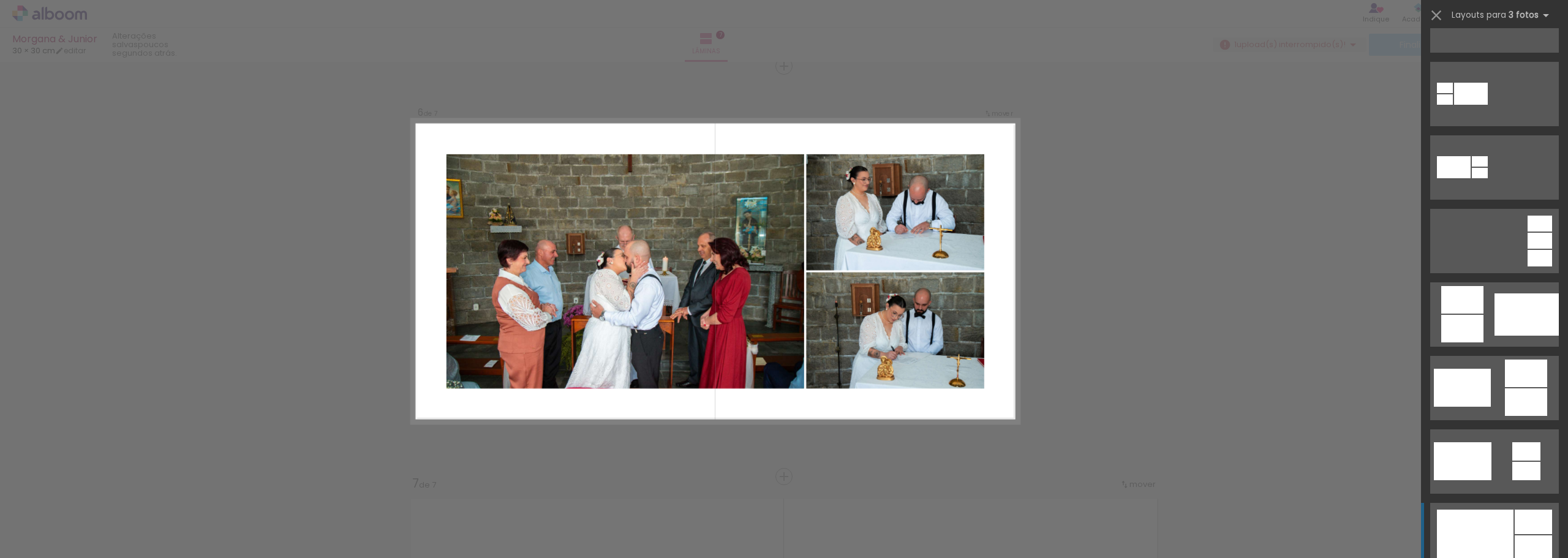
click at [1484, 28] on div at bounding box center [1484, 20] width 23 height 15
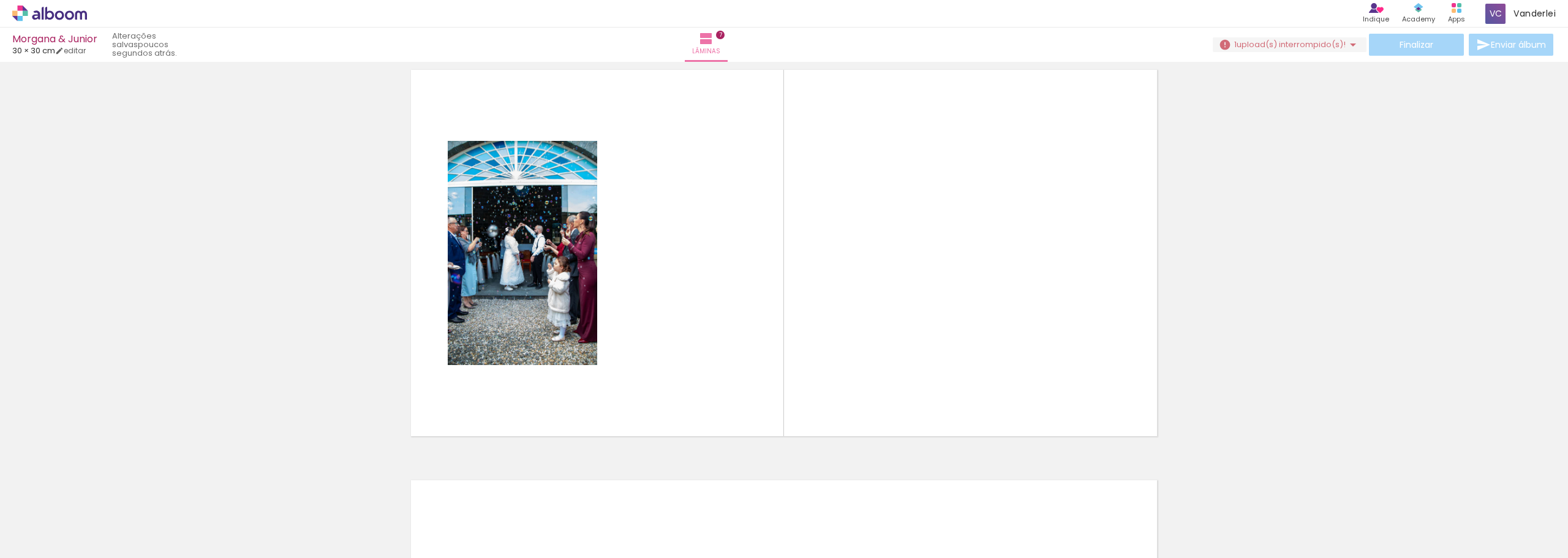
scroll to position [0, 141]
